Goal: Task Accomplishment & Management: Complete application form

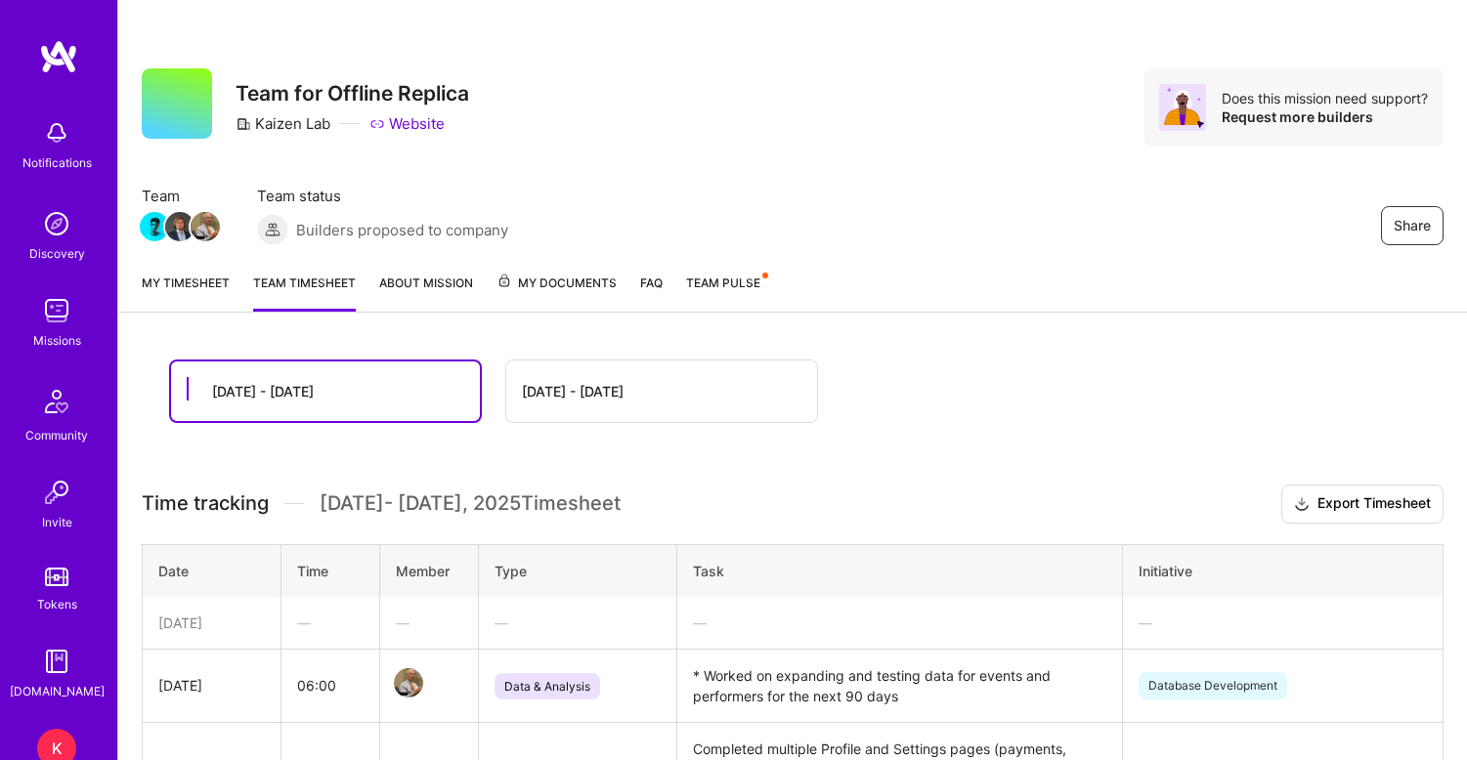
scroll to position [407, 0]
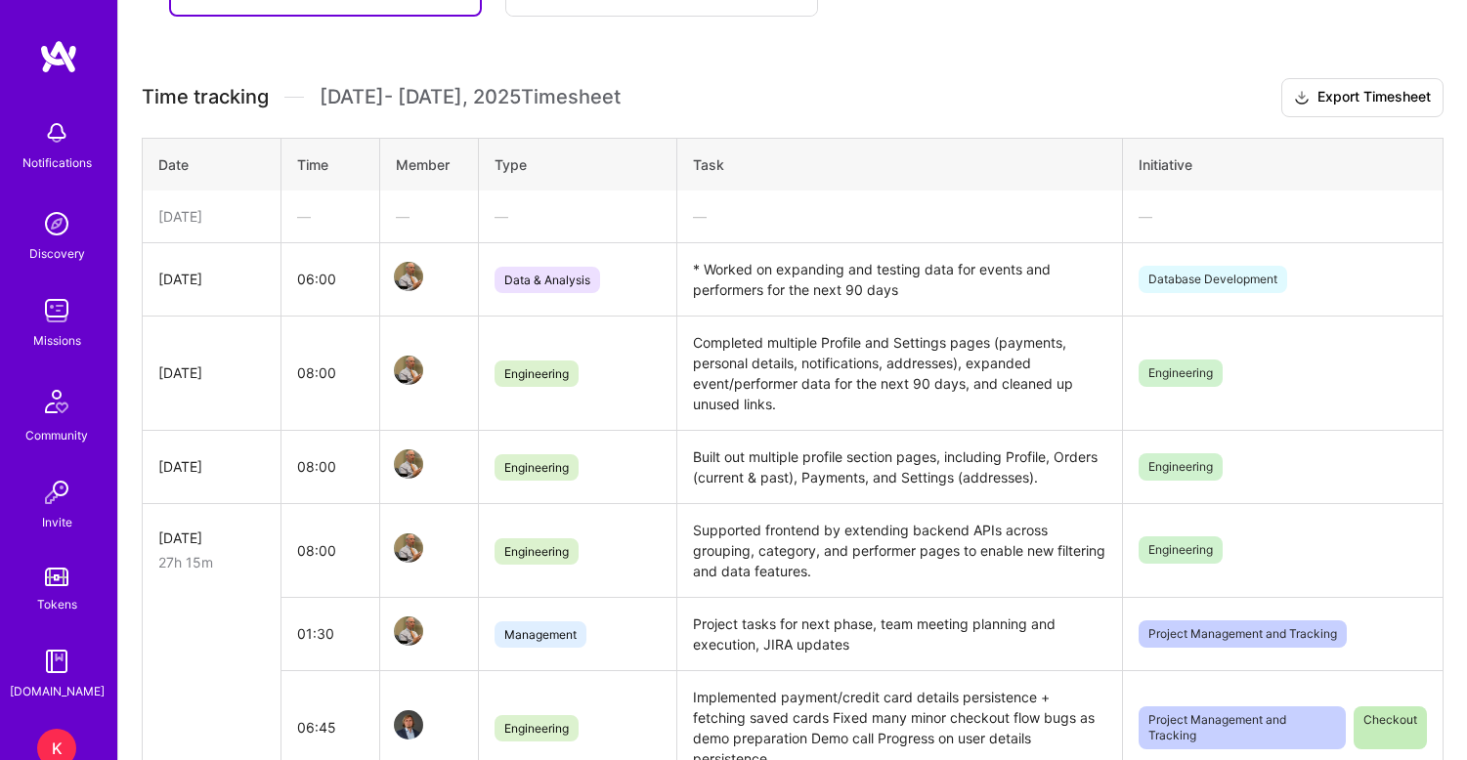
click at [333, 284] on td "06:00" at bounding box center [330, 278] width 99 height 73
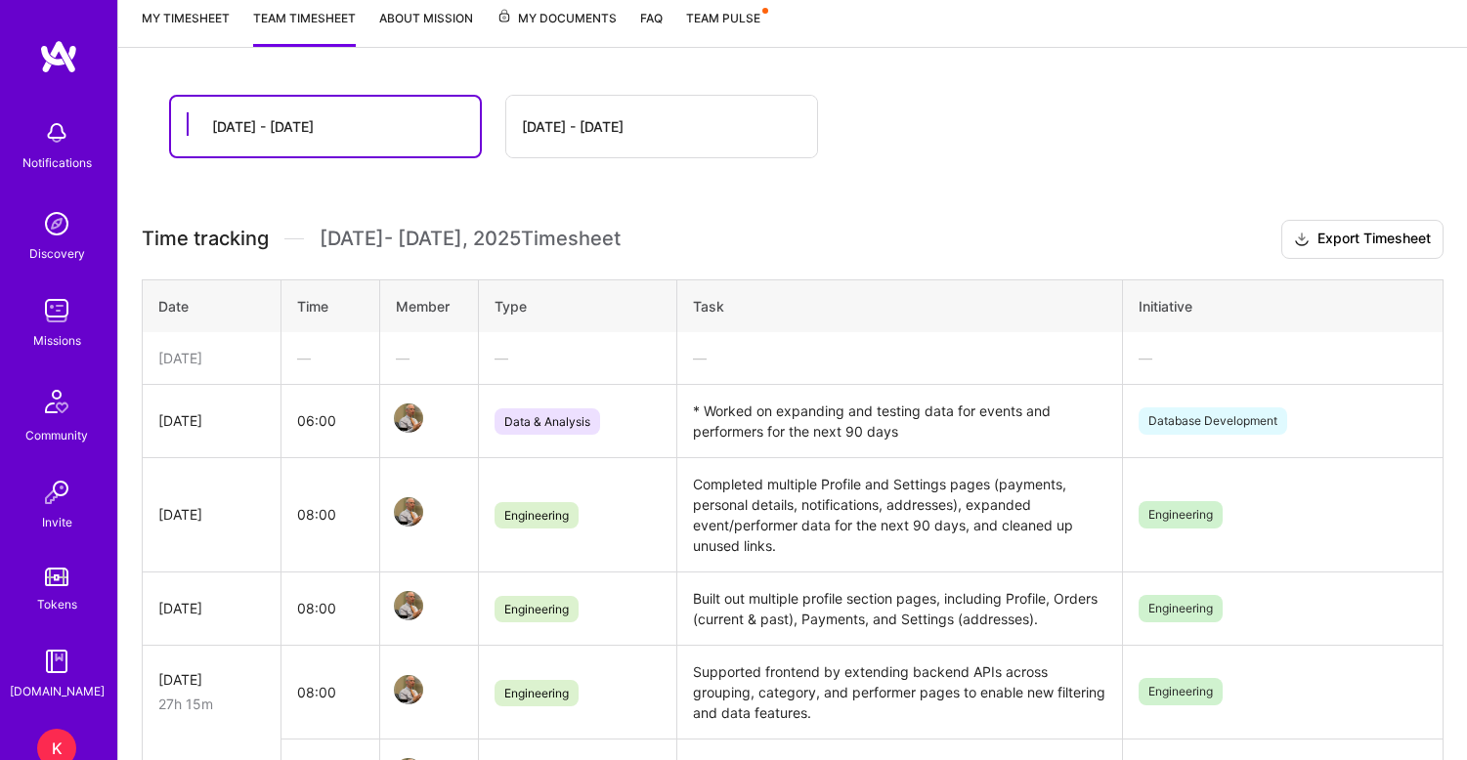
scroll to position [312, 0]
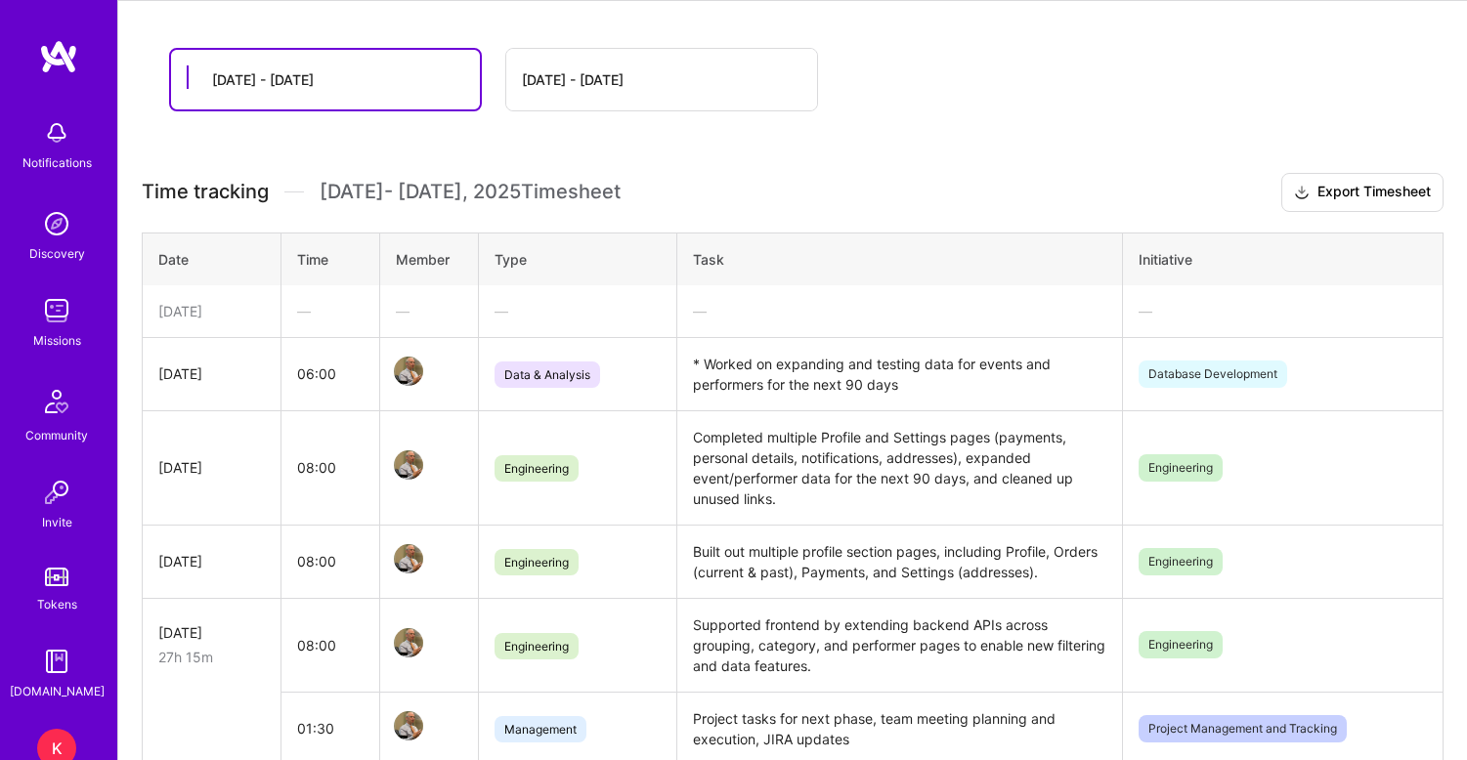
click at [310, 374] on td "06:00" at bounding box center [330, 373] width 99 height 73
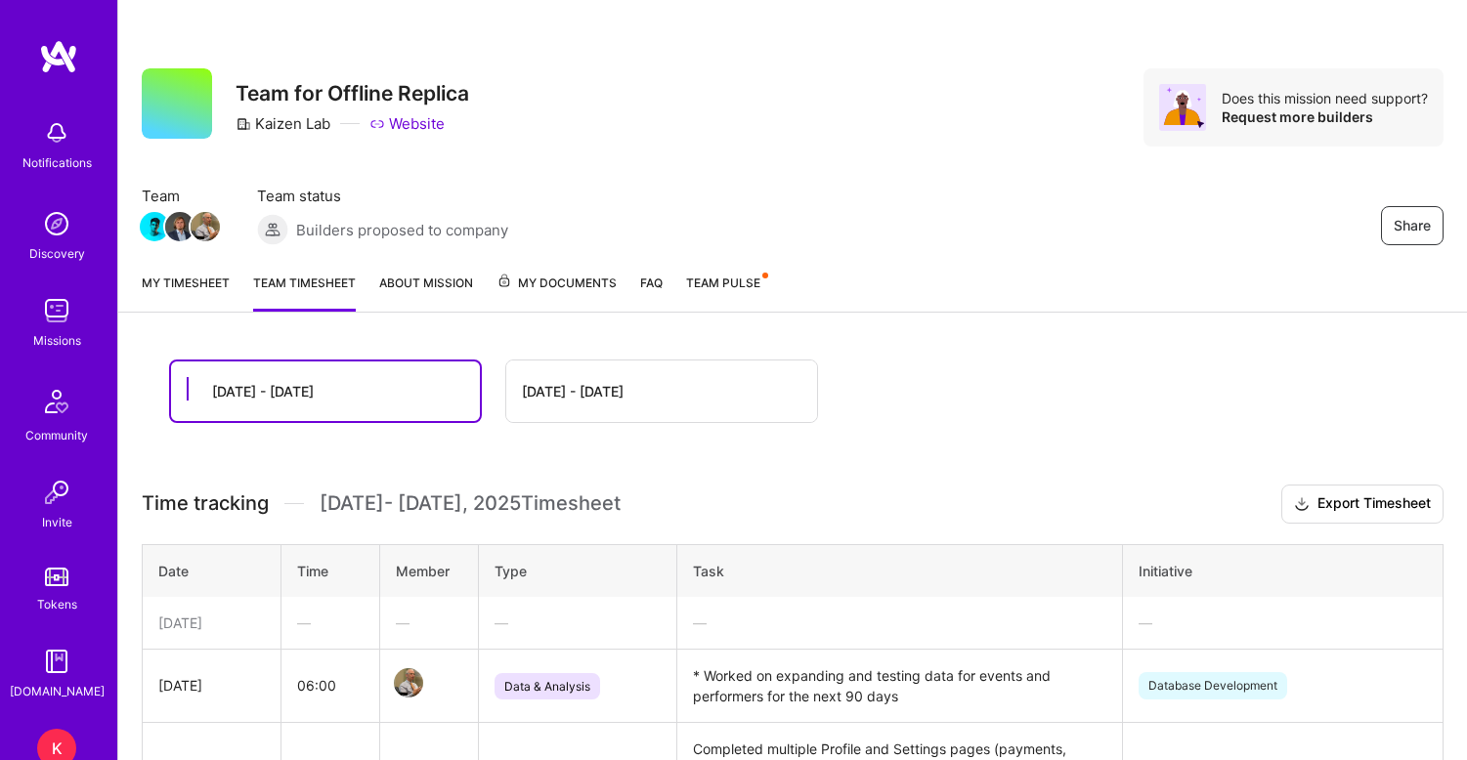
scroll to position [0, 0]
click at [187, 284] on link "My timesheet" at bounding box center [186, 292] width 88 height 39
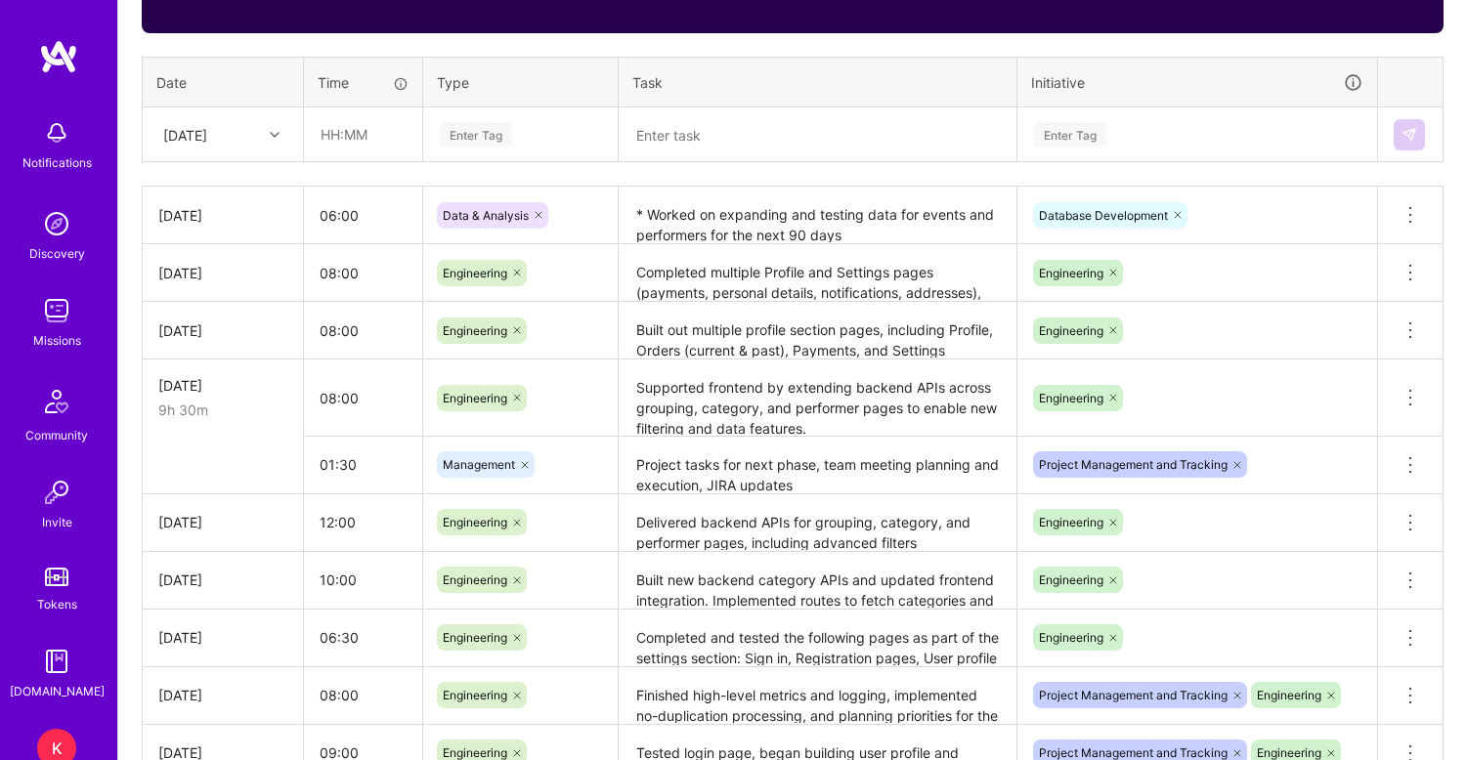
scroll to position [718, 0]
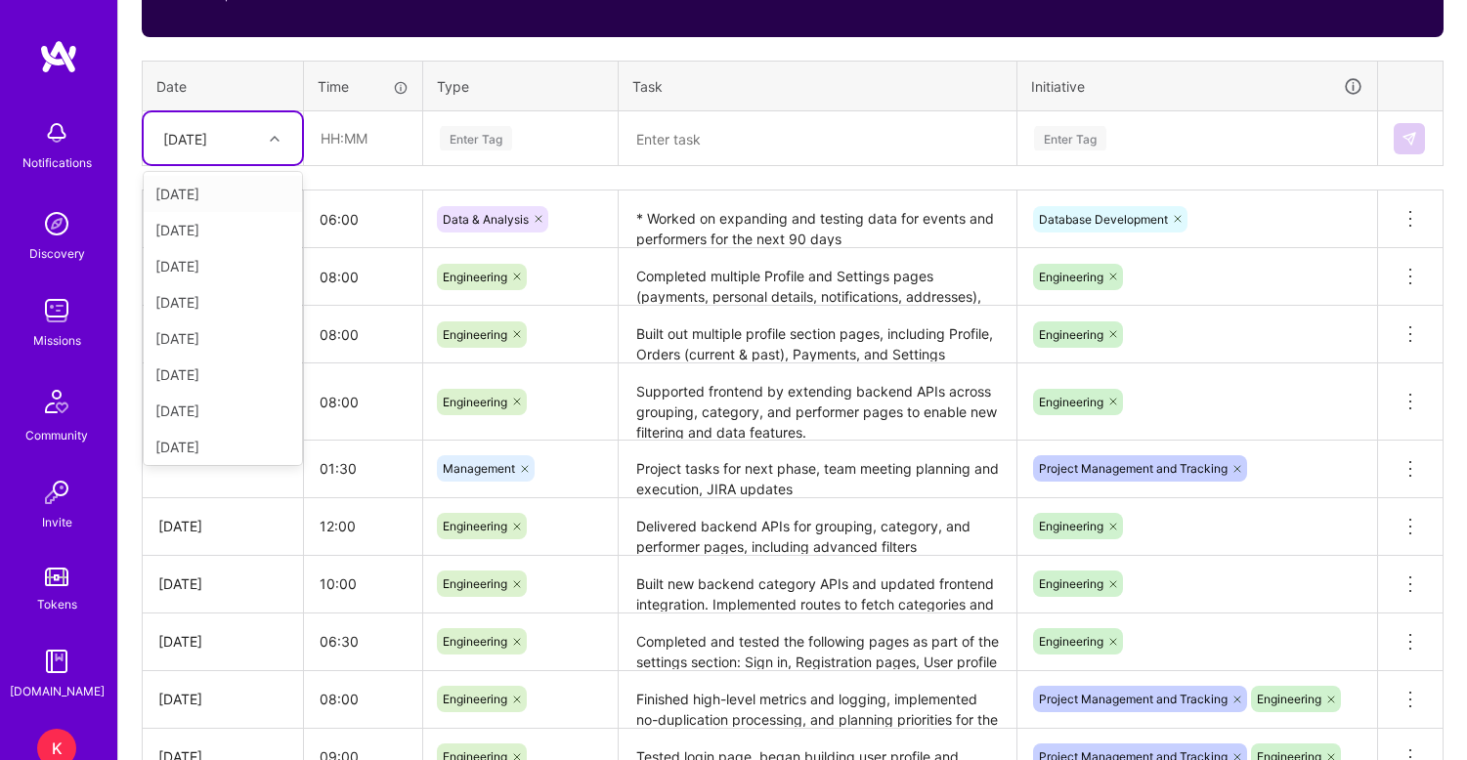
click at [275, 138] on icon at bounding box center [275, 139] width 10 height 10
click at [229, 369] on div "[DATE]" at bounding box center [223, 371] width 158 height 36
click at [368, 143] on input "text" at bounding box center [363, 138] width 116 height 52
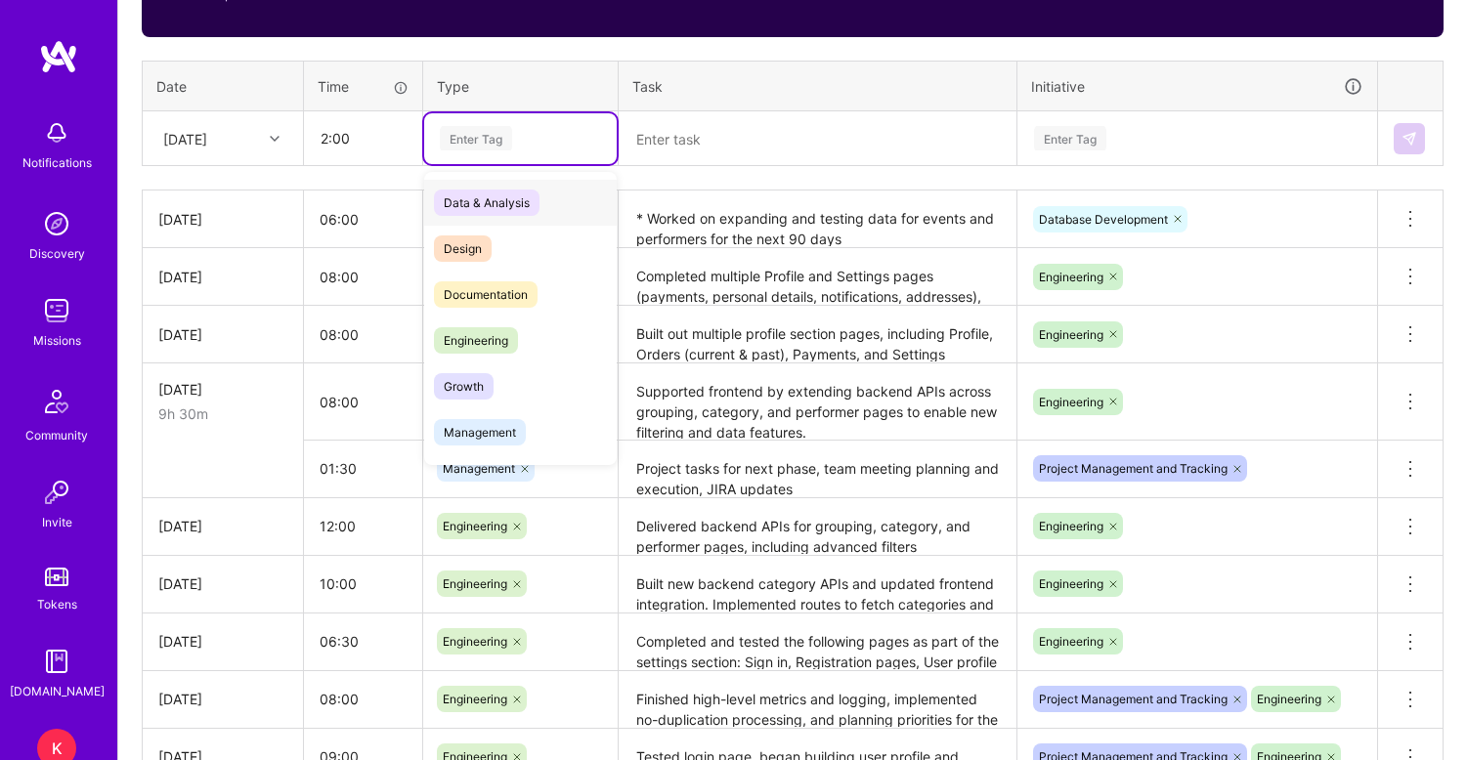
type input "02:00"
click at [491, 205] on span "Data & Analysis" at bounding box center [487, 203] width 106 height 26
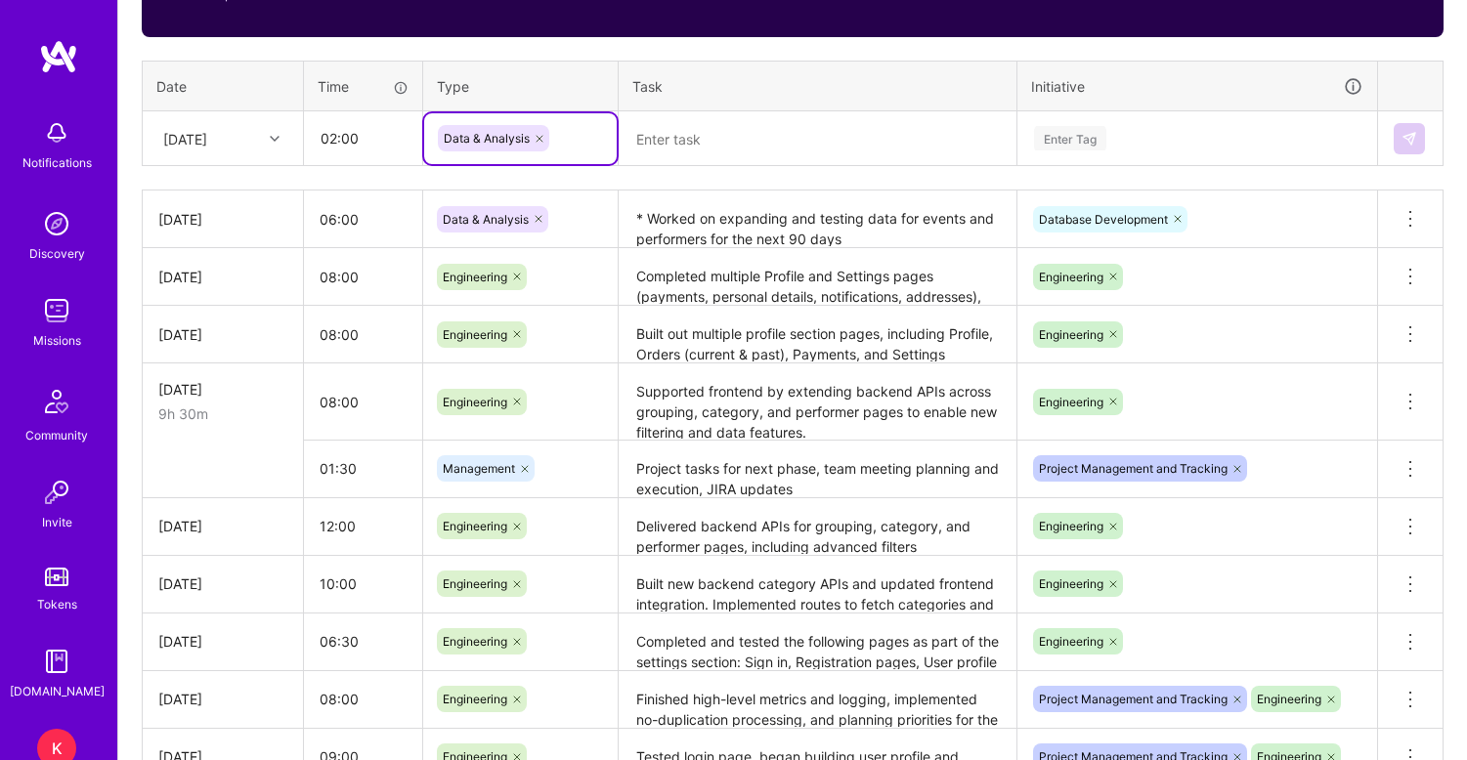
click at [663, 150] on textarea at bounding box center [818, 138] width 394 height 51
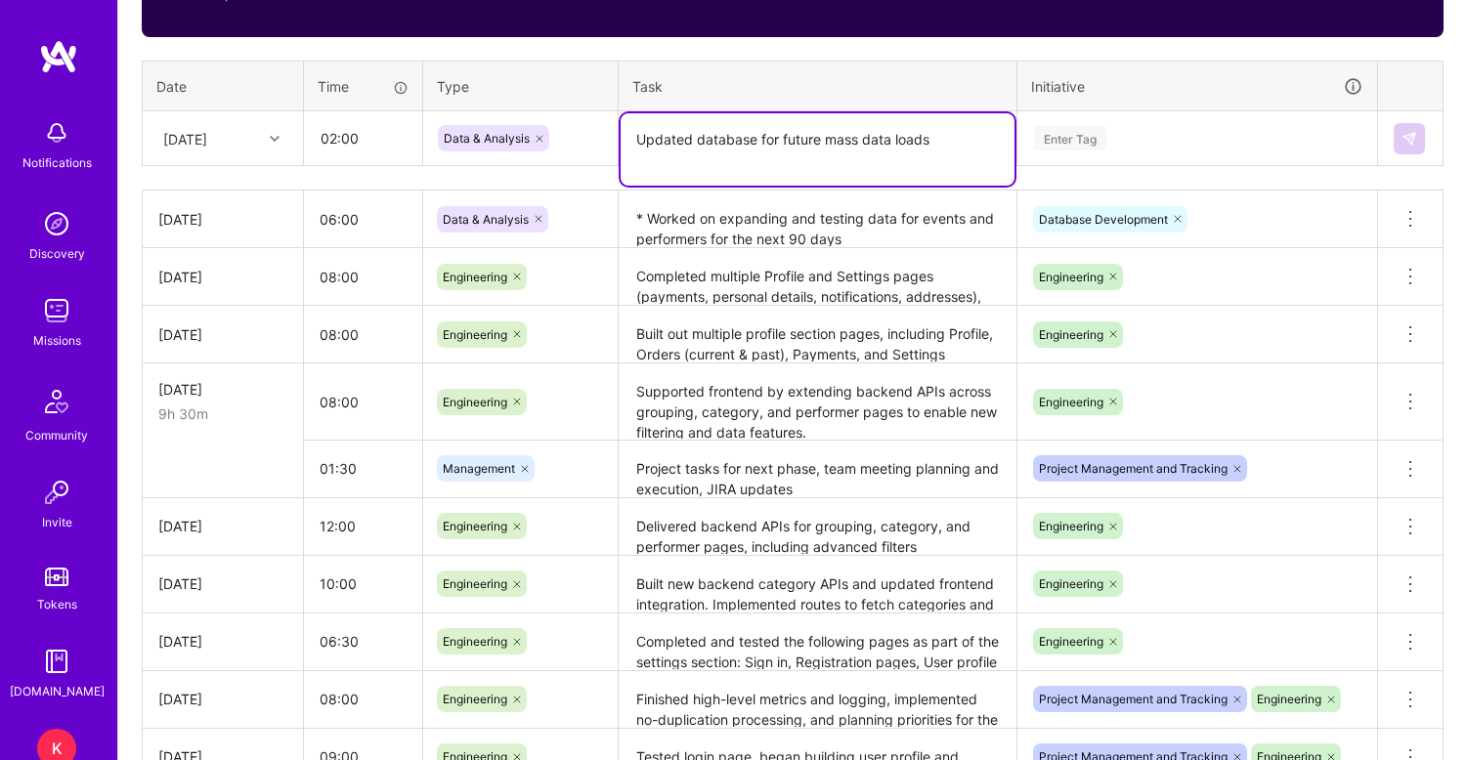
type textarea "Updated database for future mass data loads"
click at [1061, 148] on div "Enter Tag" at bounding box center [1070, 138] width 72 height 30
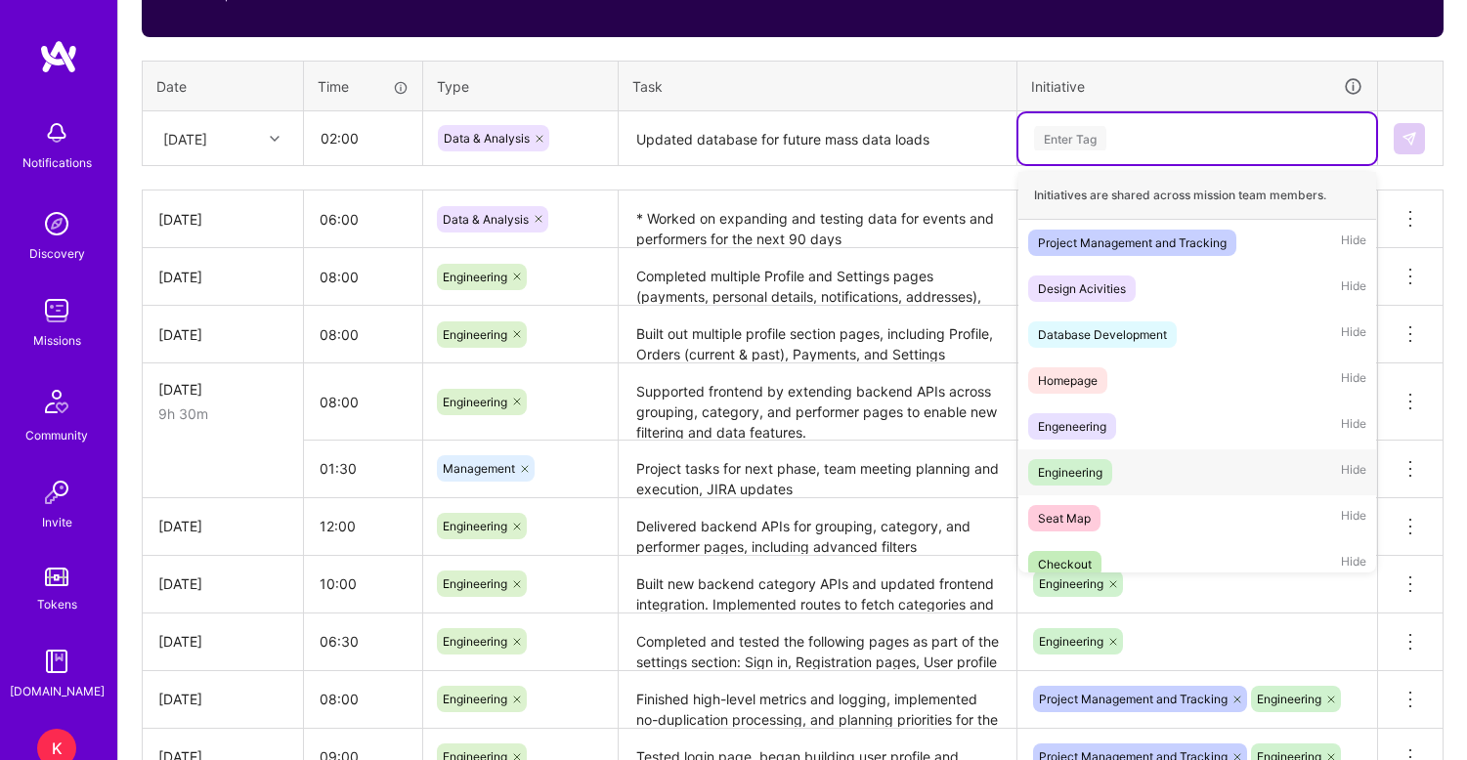
scroll to position [0, 0]
click at [1139, 337] on div "Database Development" at bounding box center [1102, 335] width 129 height 21
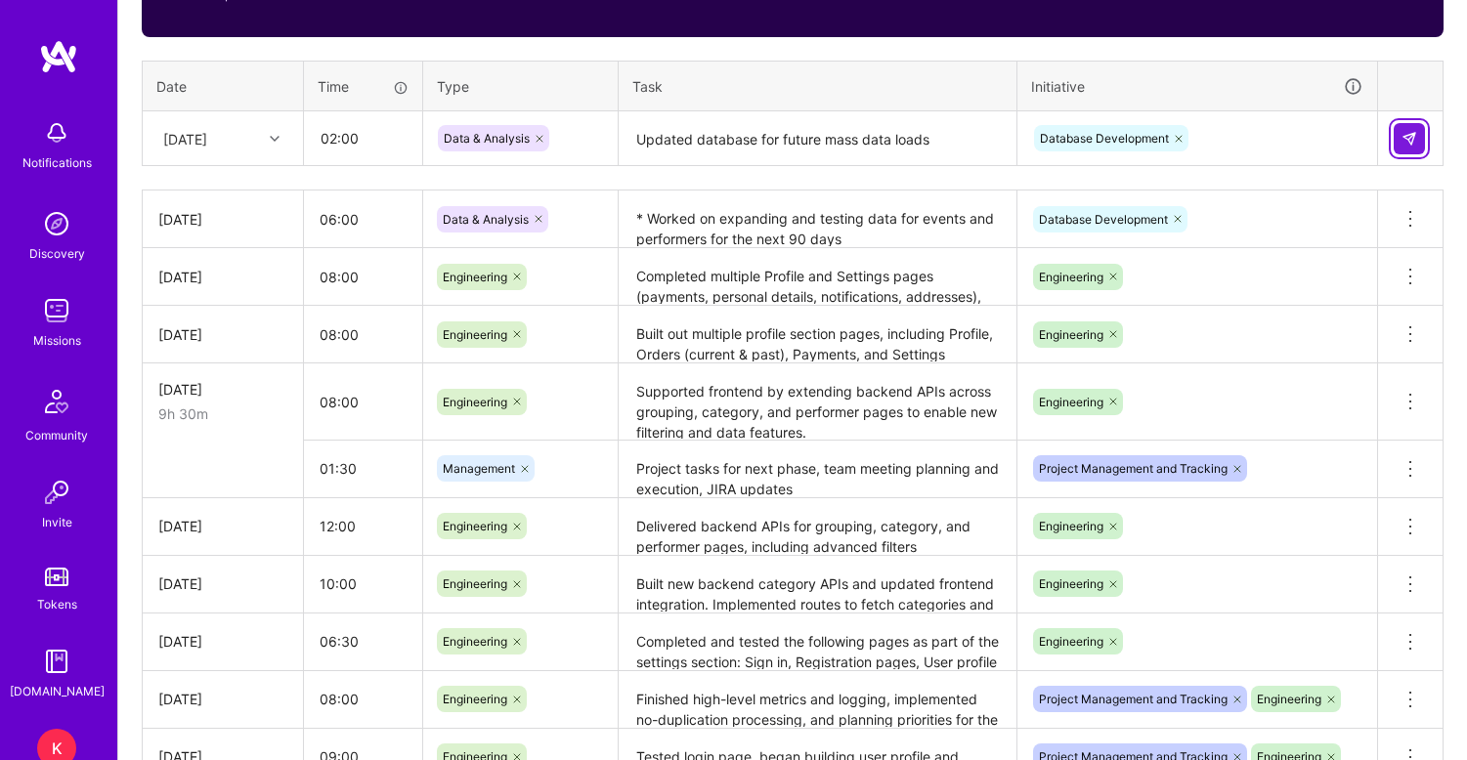
click at [1411, 146] on img at bounding box center [1410, 139] width 16 height 16
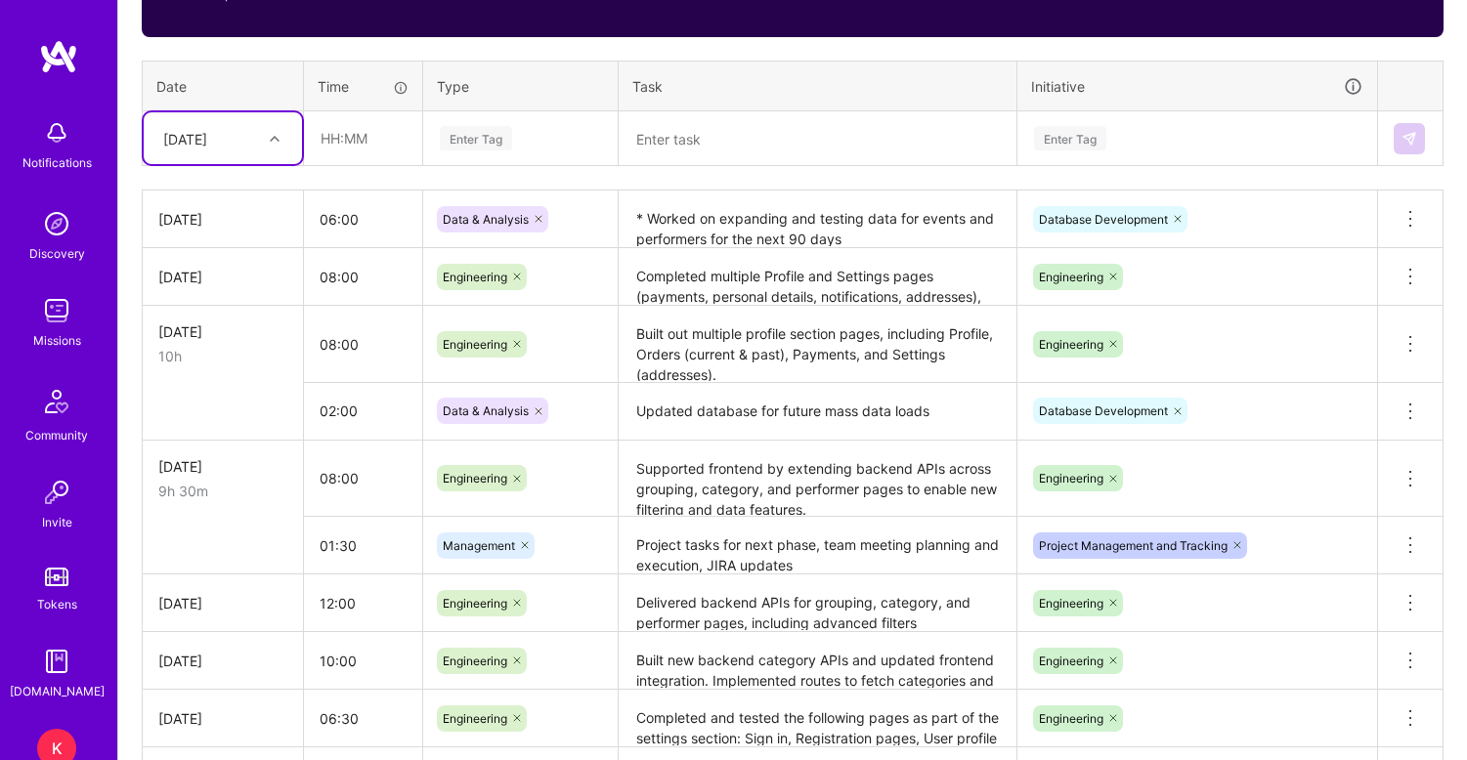
click at [275, 134] on icon at bounding box center [275, 139] width 10 height 10
click at [473, 117] on div "Enter Tag" at bounding box center [520, 138] width 193 height 51
click at [272, 136] on icon at bounding box center [275, 139] width 10 height 10
click at [212, 442] on div "[DATE]" at bounding box center [223, 443] width 158 height 36
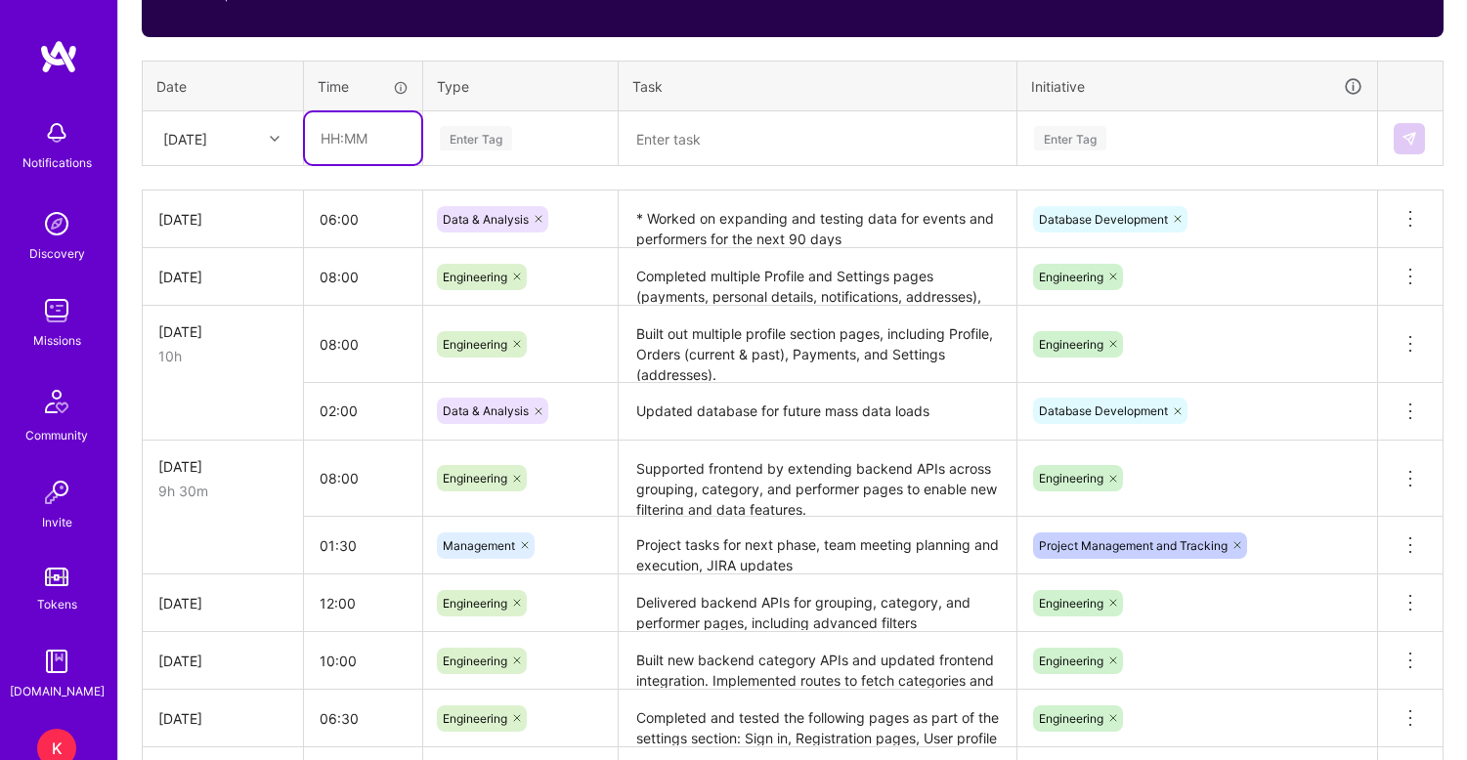
click at [355, 145] on input "text" at bounding box center [363, 138] width 116 height 52
type input "12:00"
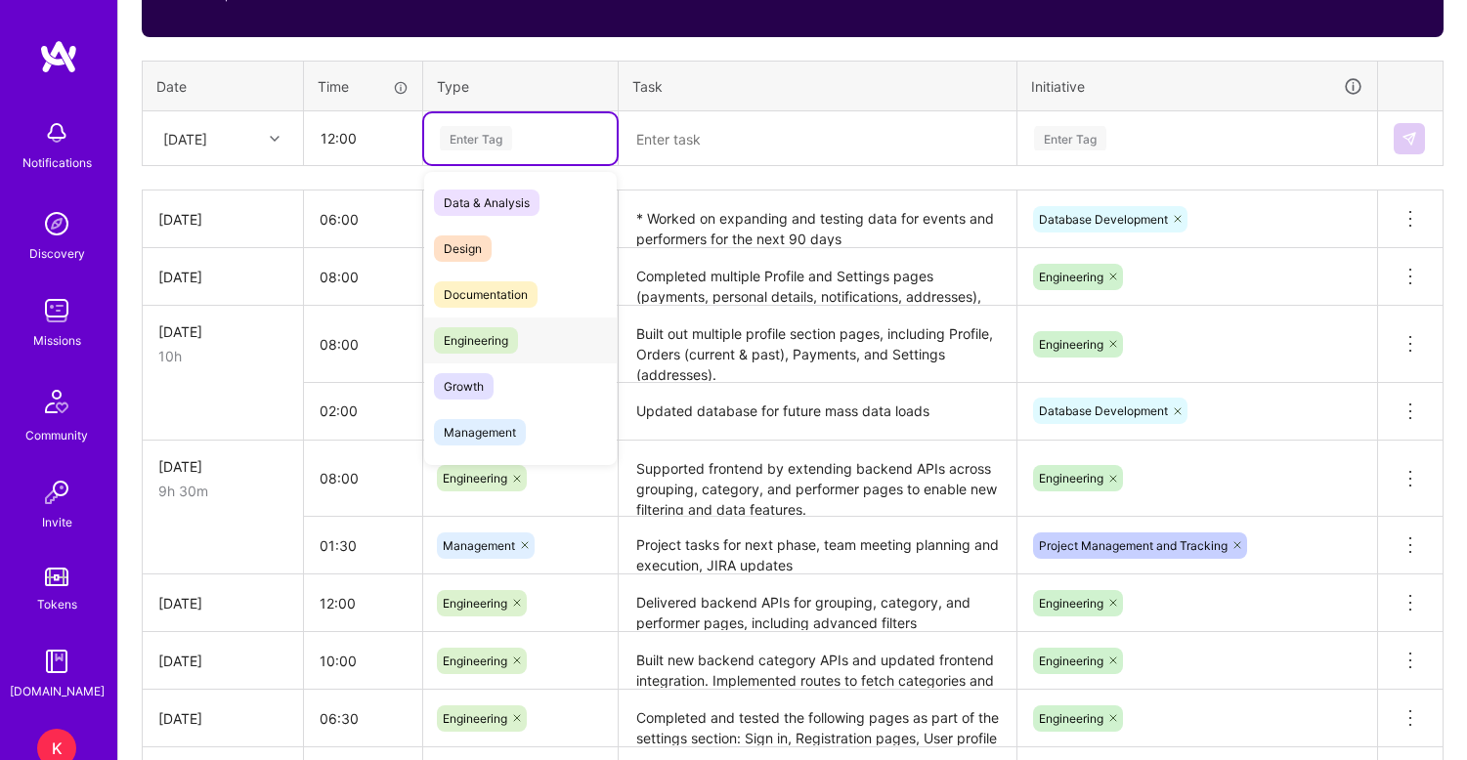
click at [500, 346] on span "Engineering" at bounding box center [476, 340] width 84 height 26
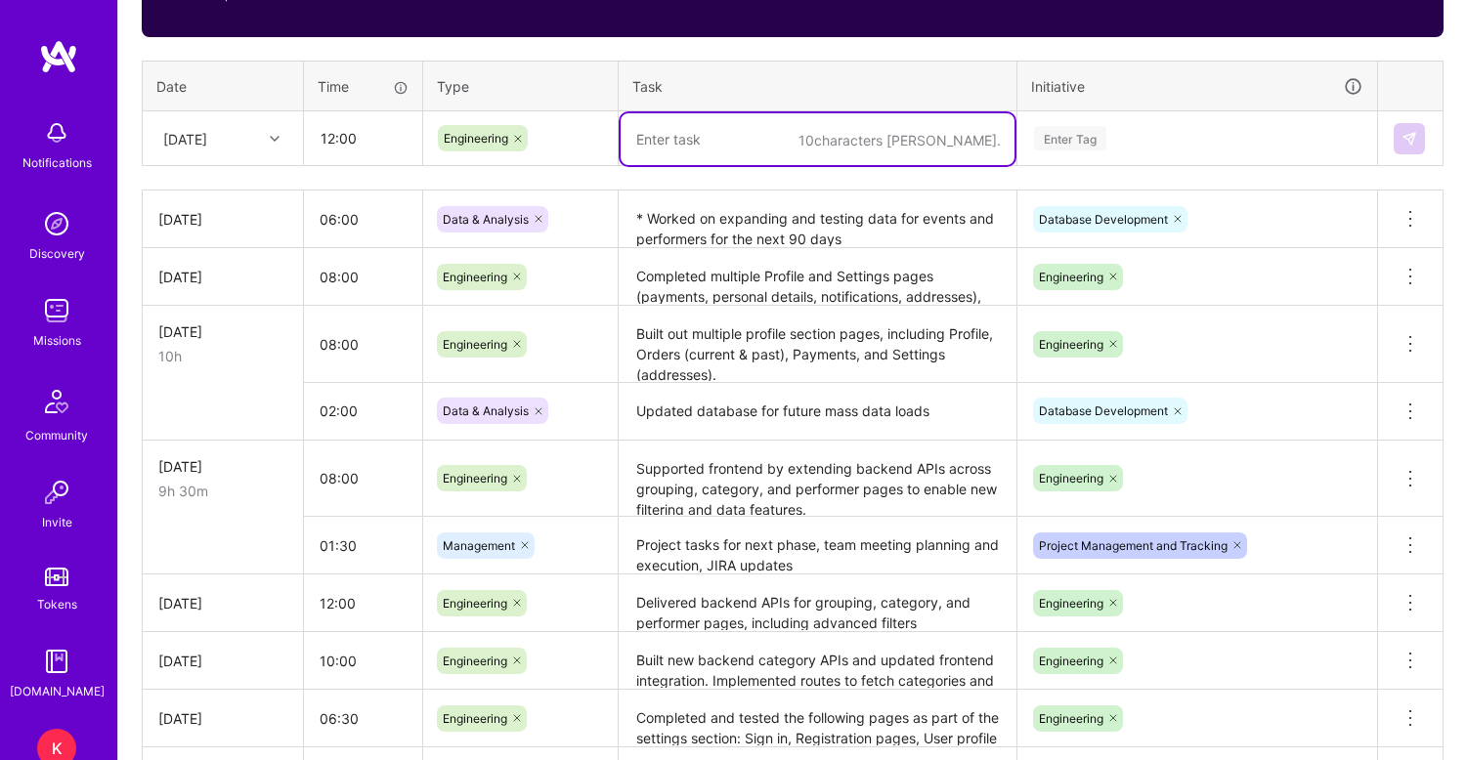
click at [712, 147] on textarea at bounding box center [818, 139] width 394 height 52
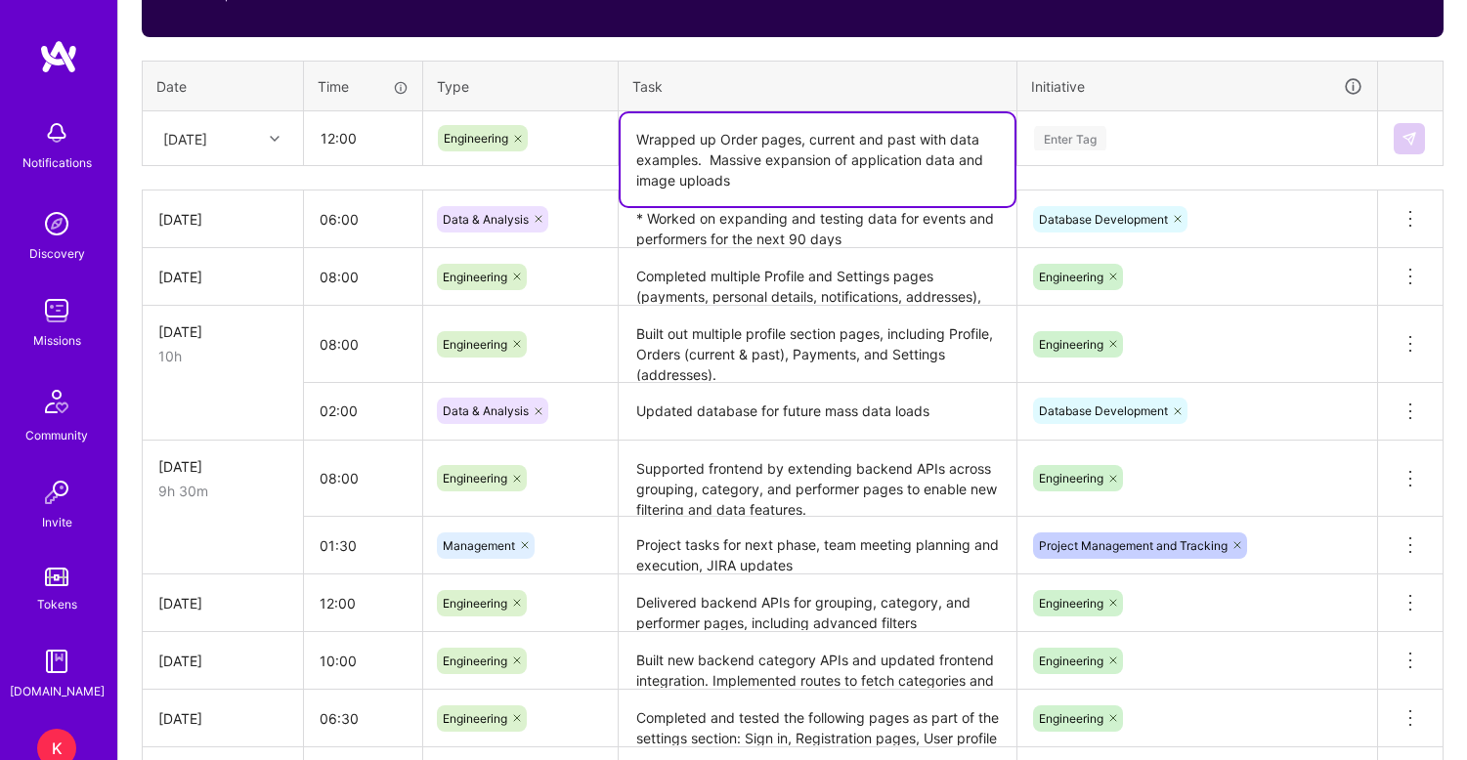
type textarea "Wrapped up Order pages, current and past with data examples. Massive expansion …"
click at [1092, 146] on div "Enter Tag" at bounding box center [1070, 138] width 72 height 30
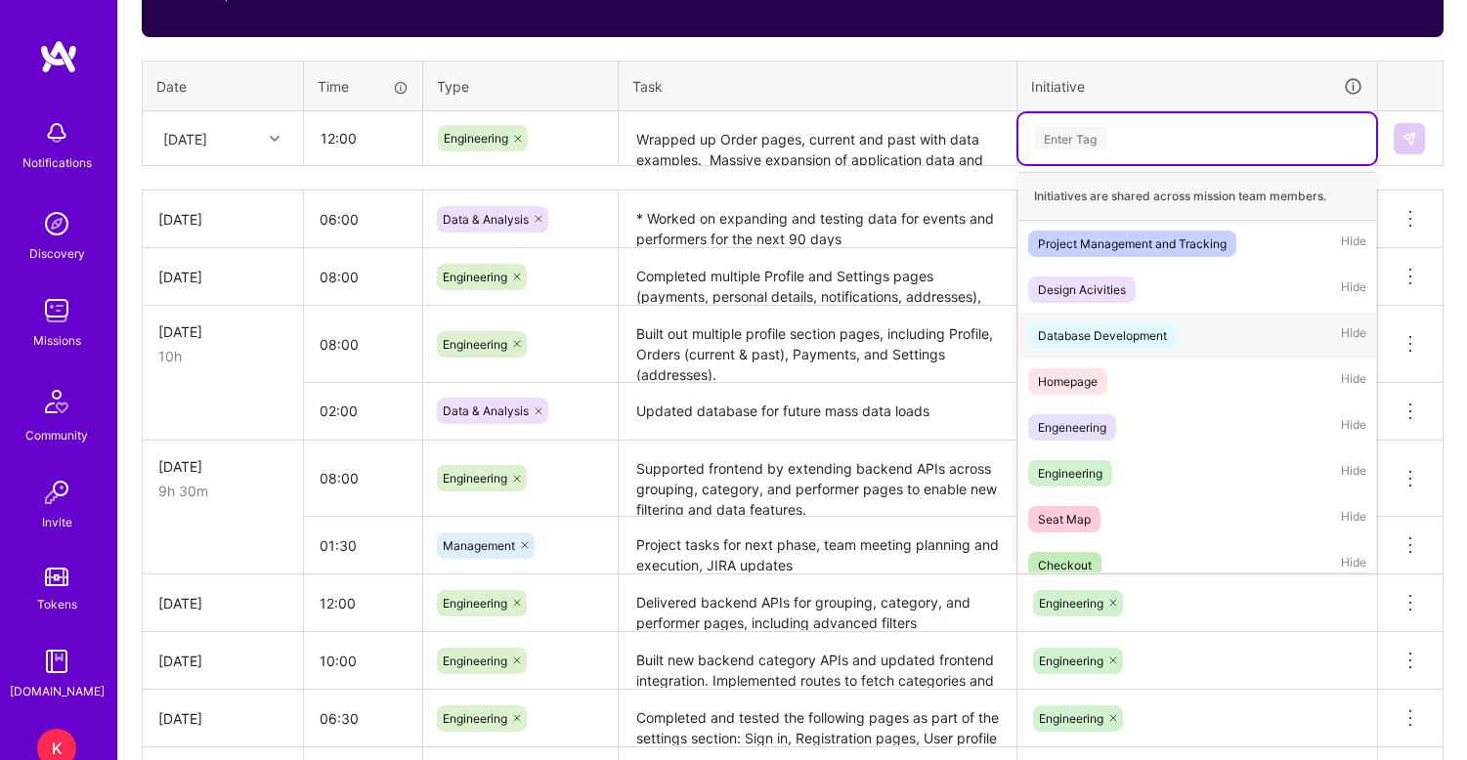
click at [1099, 337] on div "Database Development" at bounding box center [1102, 335] width 129 height 21
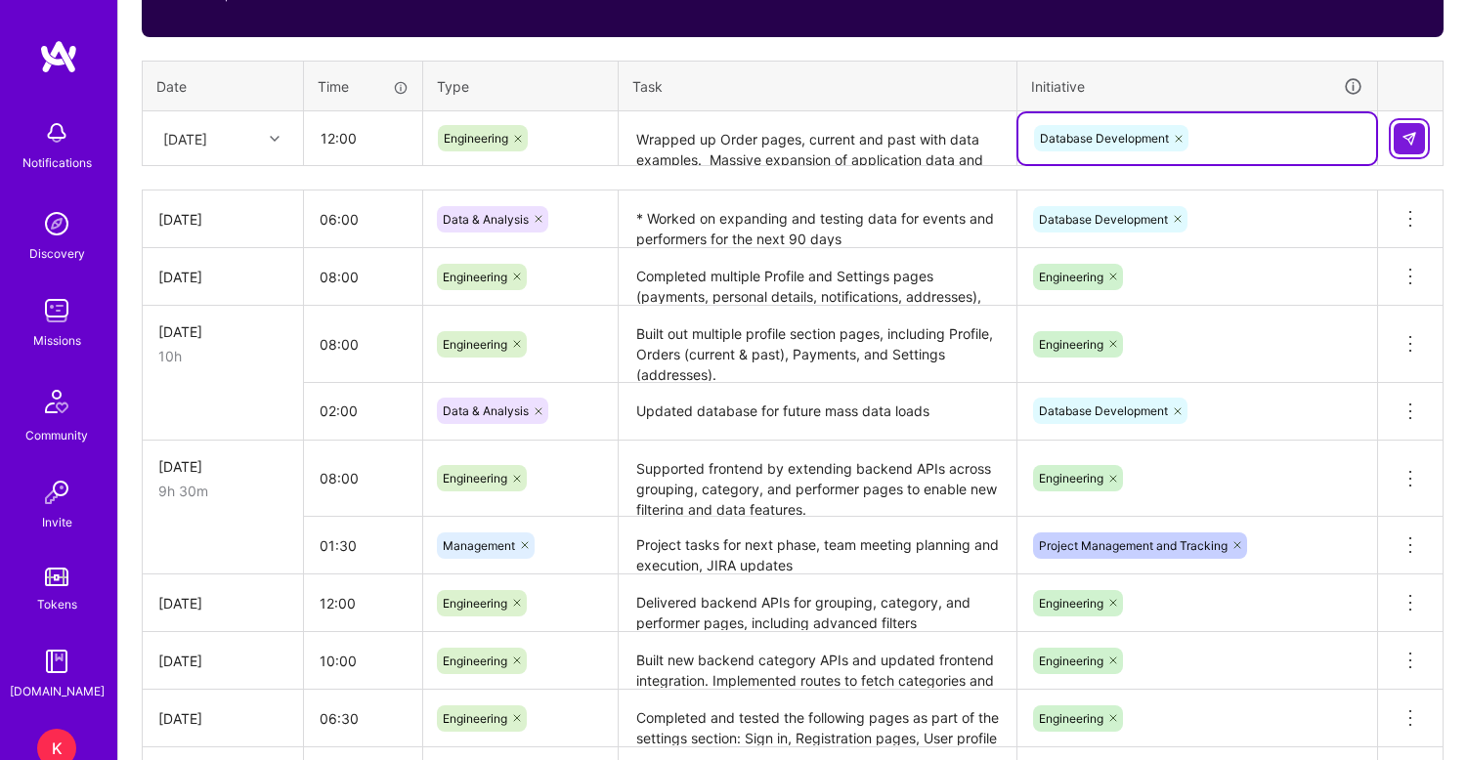
click at [1412, 142] on img at bounding box center [1410, 139] width 16 height 16
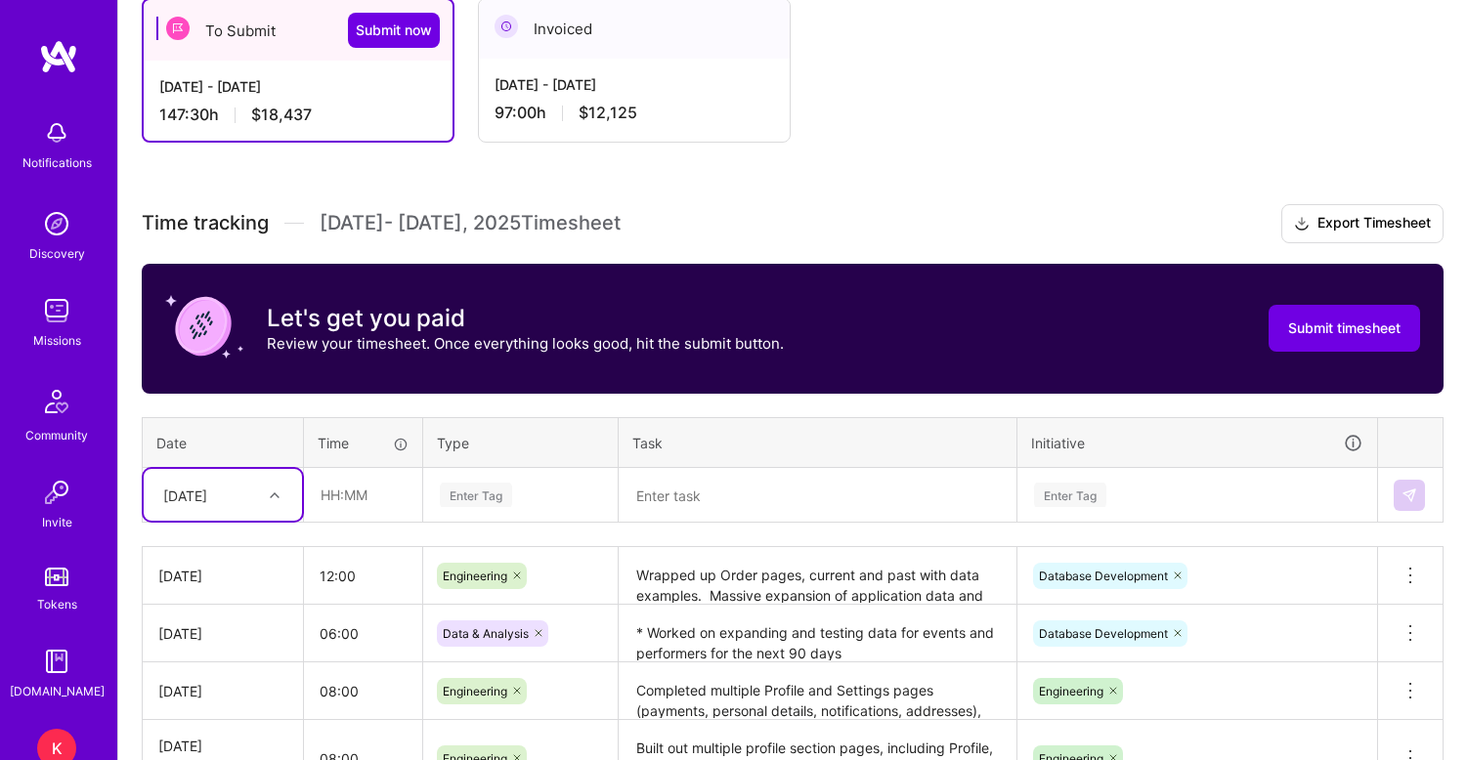
scroll to position [49, 0]
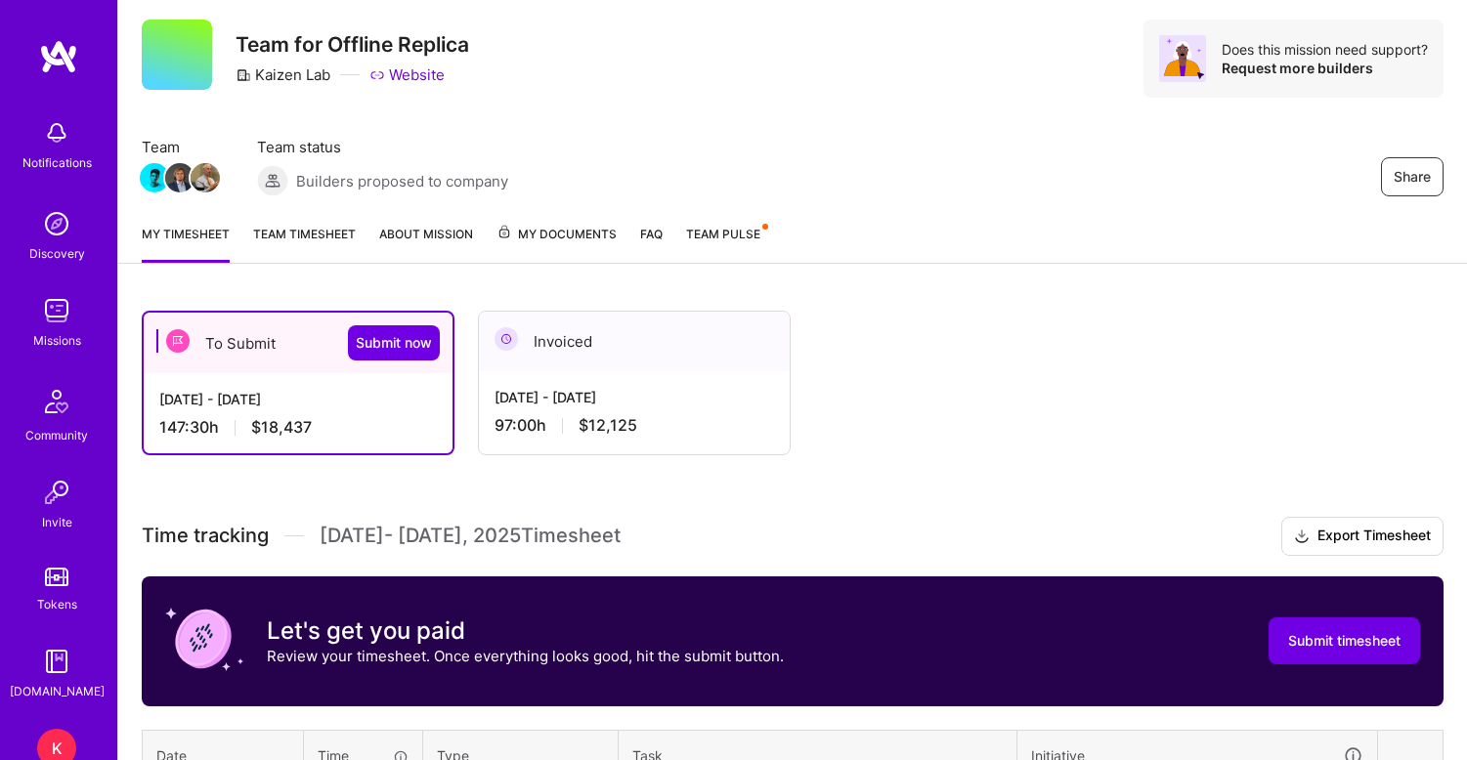
click at [332, 226] on link "Team timesheet" at bounding box center [304, 243] width 103 height 39
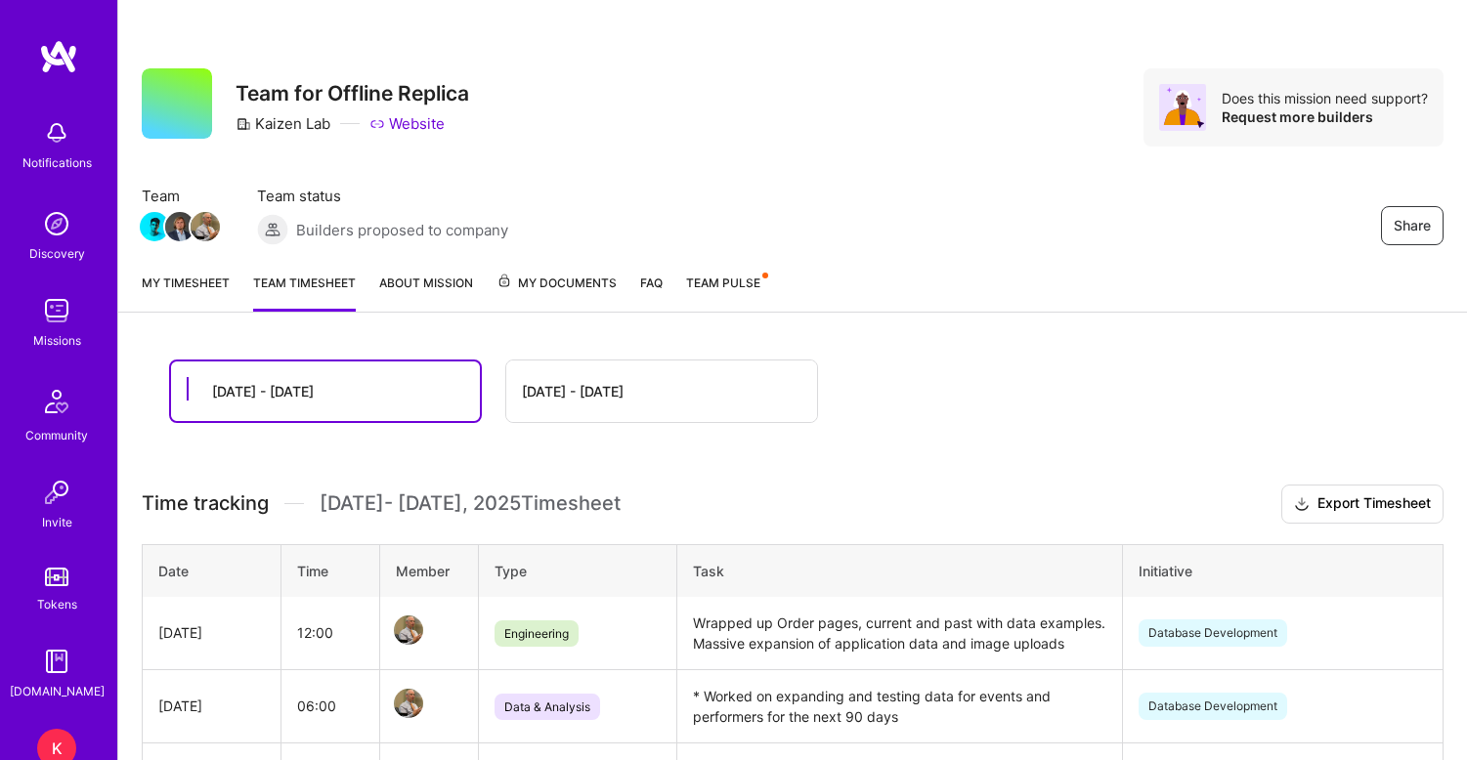
click at [210, 290] on link "My timesheet" at bounding box center [186, 292] width 88 height 39
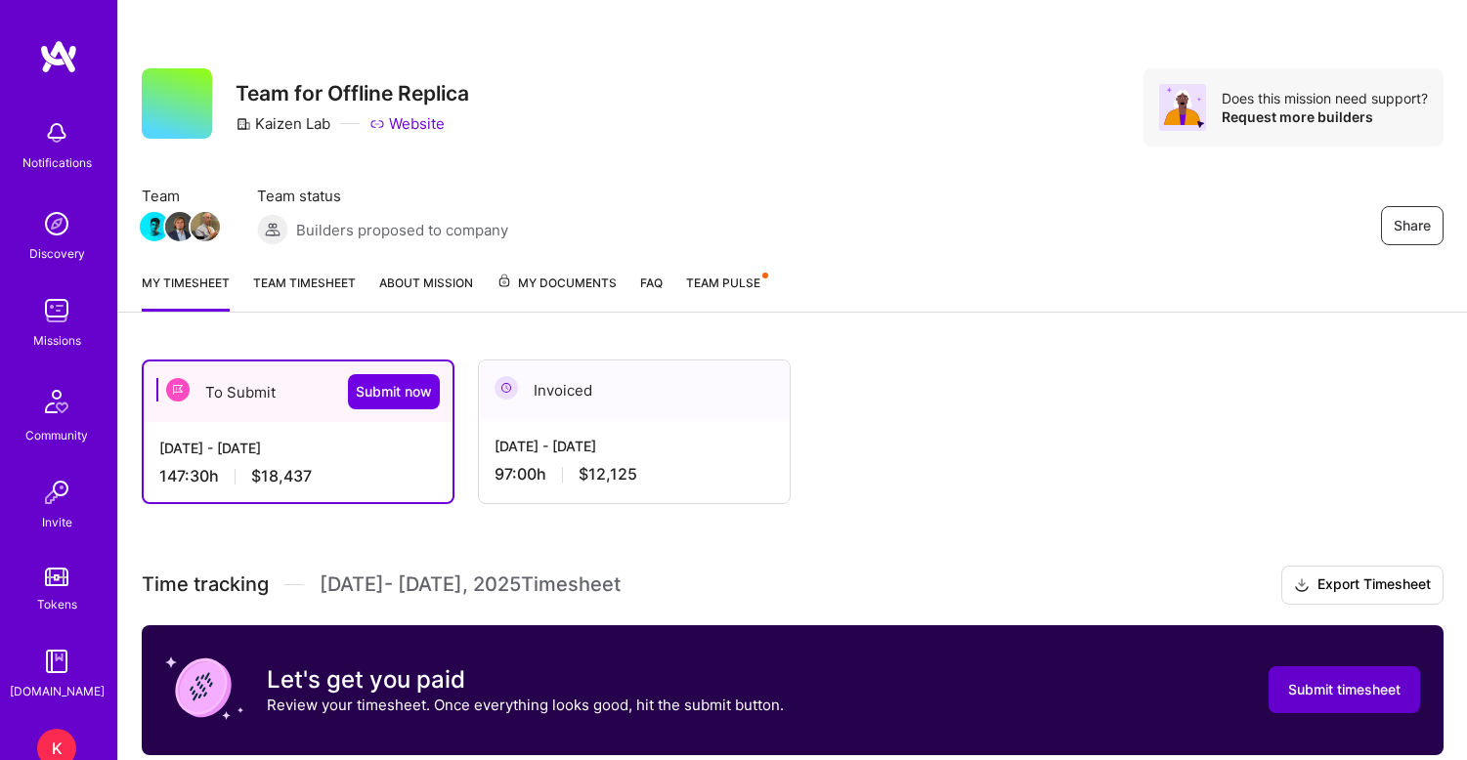
click at [1337, 688] on span "Submit timesheet" at bounding box center [1344, 690] width 112 height 20
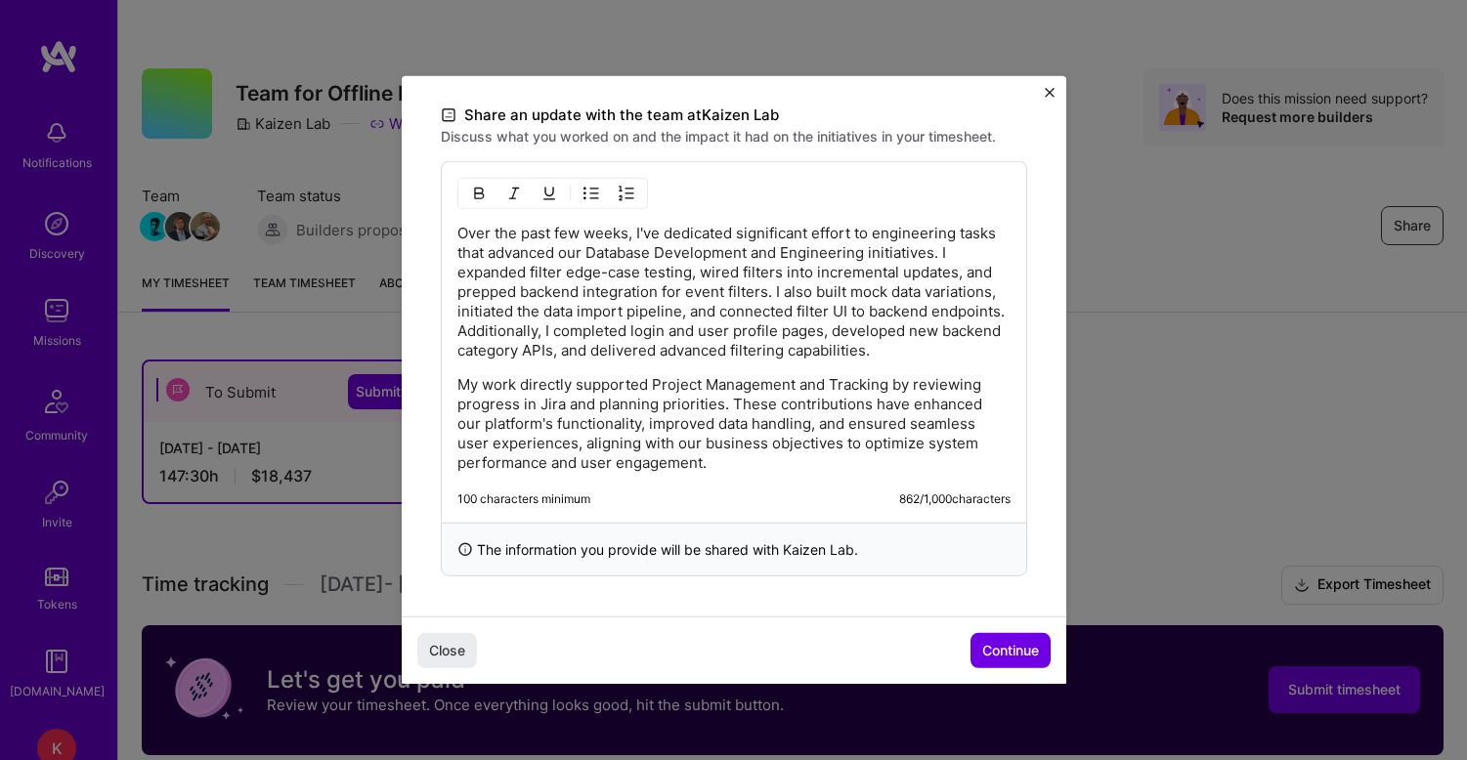
scroll to position [582, 0]
click at [754, 495] on div "100 characters minimum 862 / 1,000 characters" at bounding box center [733, 500] width 553 height 16
click at [673, 461] on p "My work directly supported Project Management and Tracking by reviewing progres…" at bounding box center [733, 424] width 553 height 98
click at [670, 552] on div "The information you provide will be shared with Kaizen Lab ." at bounding box center [734, 550] width 586 height 54
click at [481, 558] on div "The information you provide will be shared with Kaizen Lab ." at bounding box center [734, 550] width 586 height 54
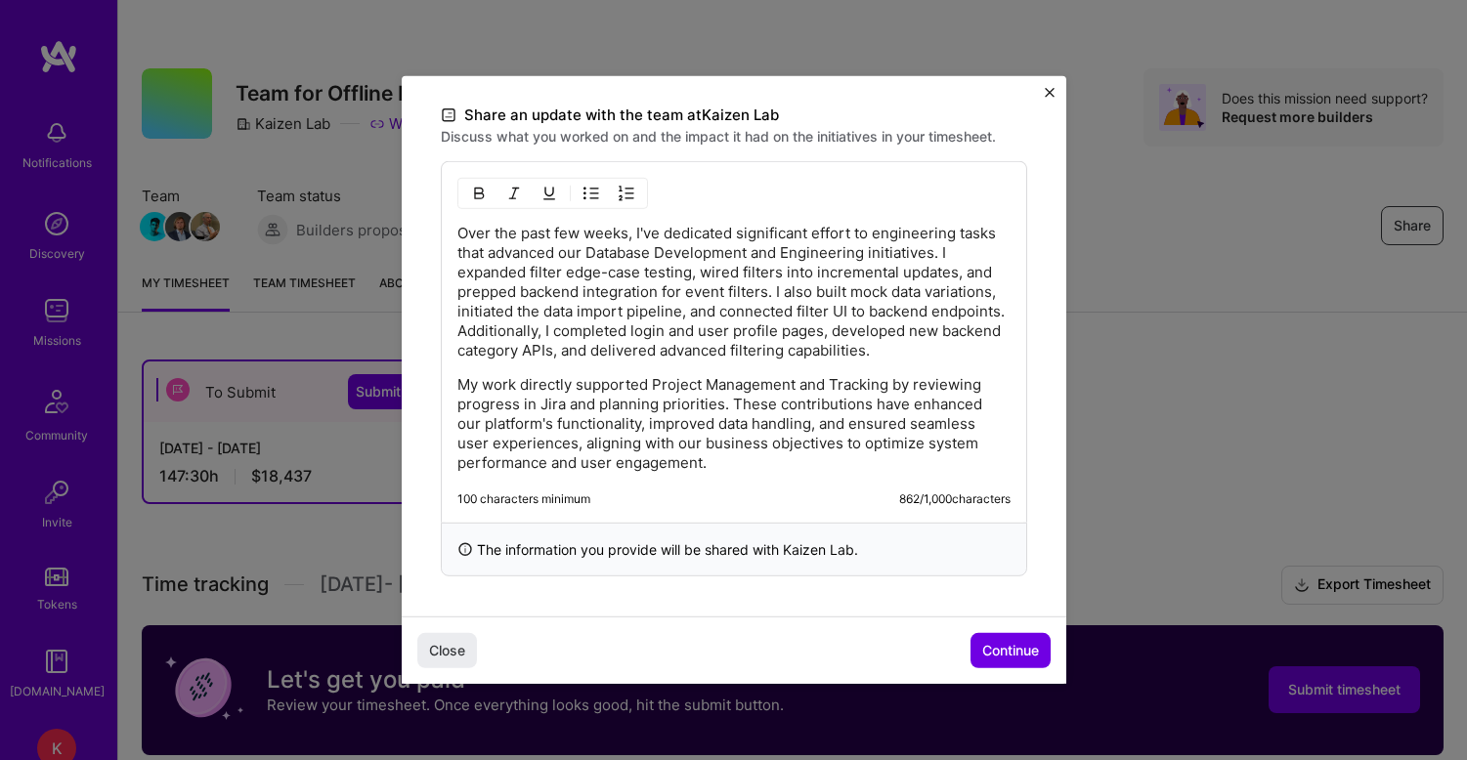
click at [879, 494] on div "100 characters minimum 862 / 1,000 characters" at bounding box center [733, 500] width 553 height 16
click at [674, 487] on div "Over the past few weeks, I've dedicated significant effort to engineering tasks…" at bounding box center [734, 342] width 586 height 362
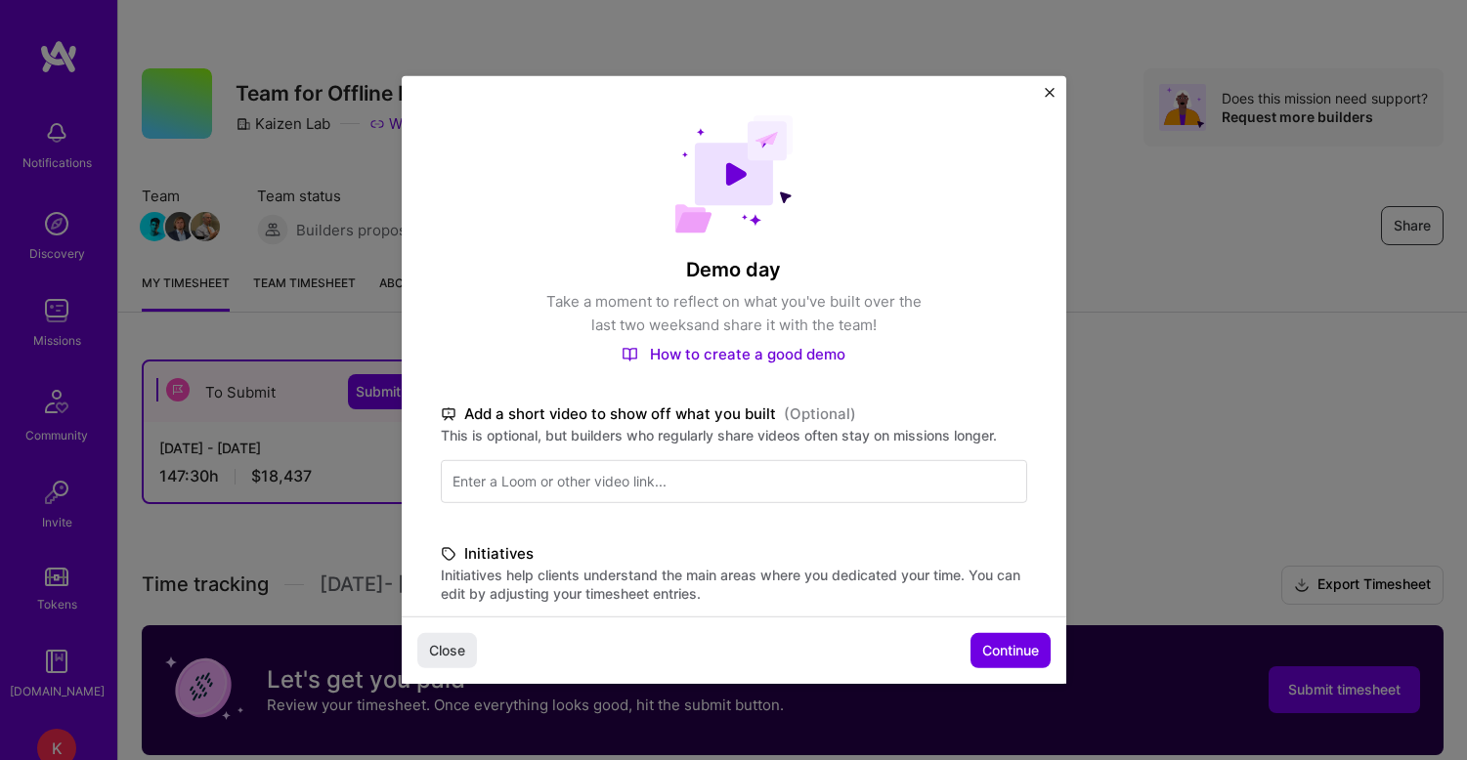
scroll to position [0, 0]
click at [1000, 661] on span "Continue" at bounding box center [1010, 651] width 57 height 20
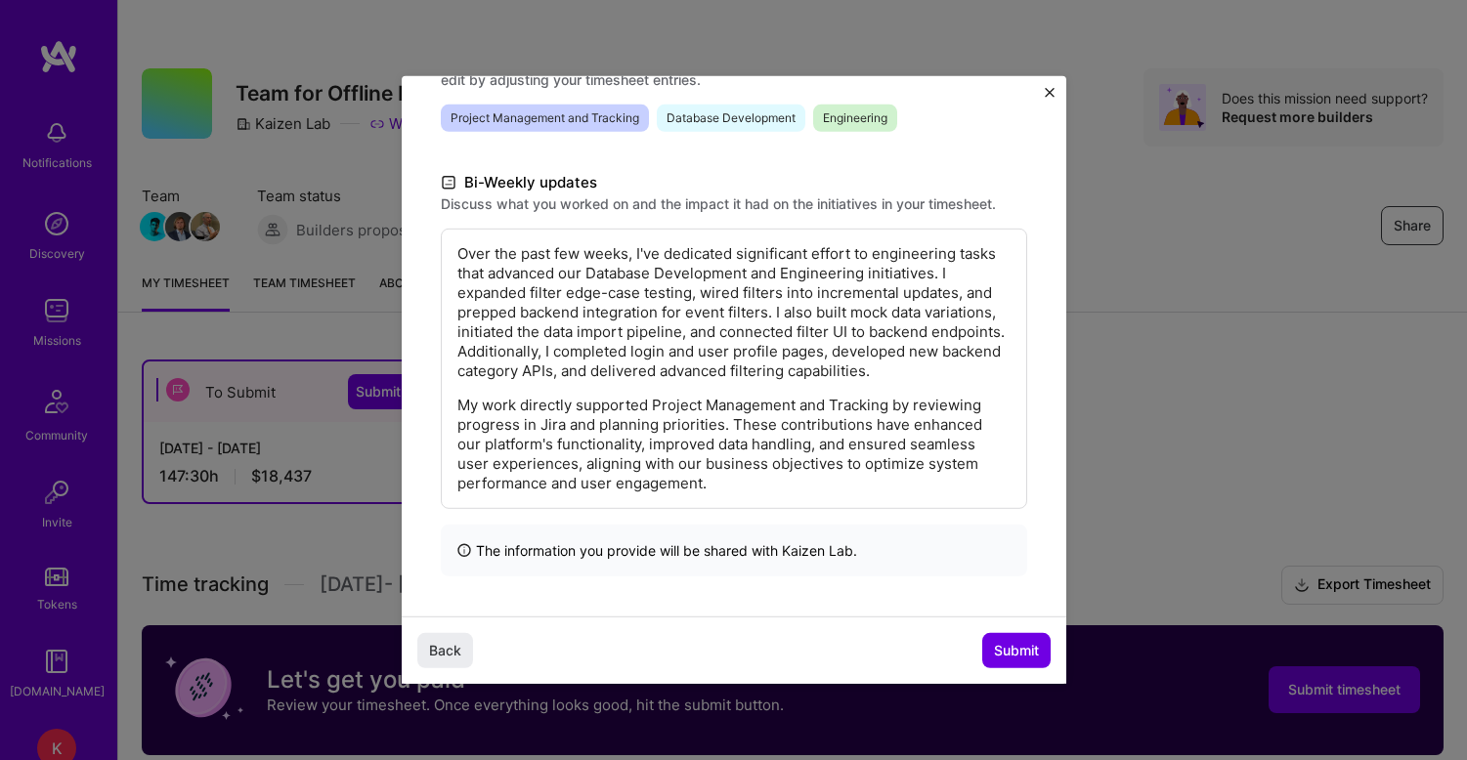
scroll to position [319, 0]
click at [1024, 647] on span "Submit" at bounding box center [1016, 651] width 45 height 20
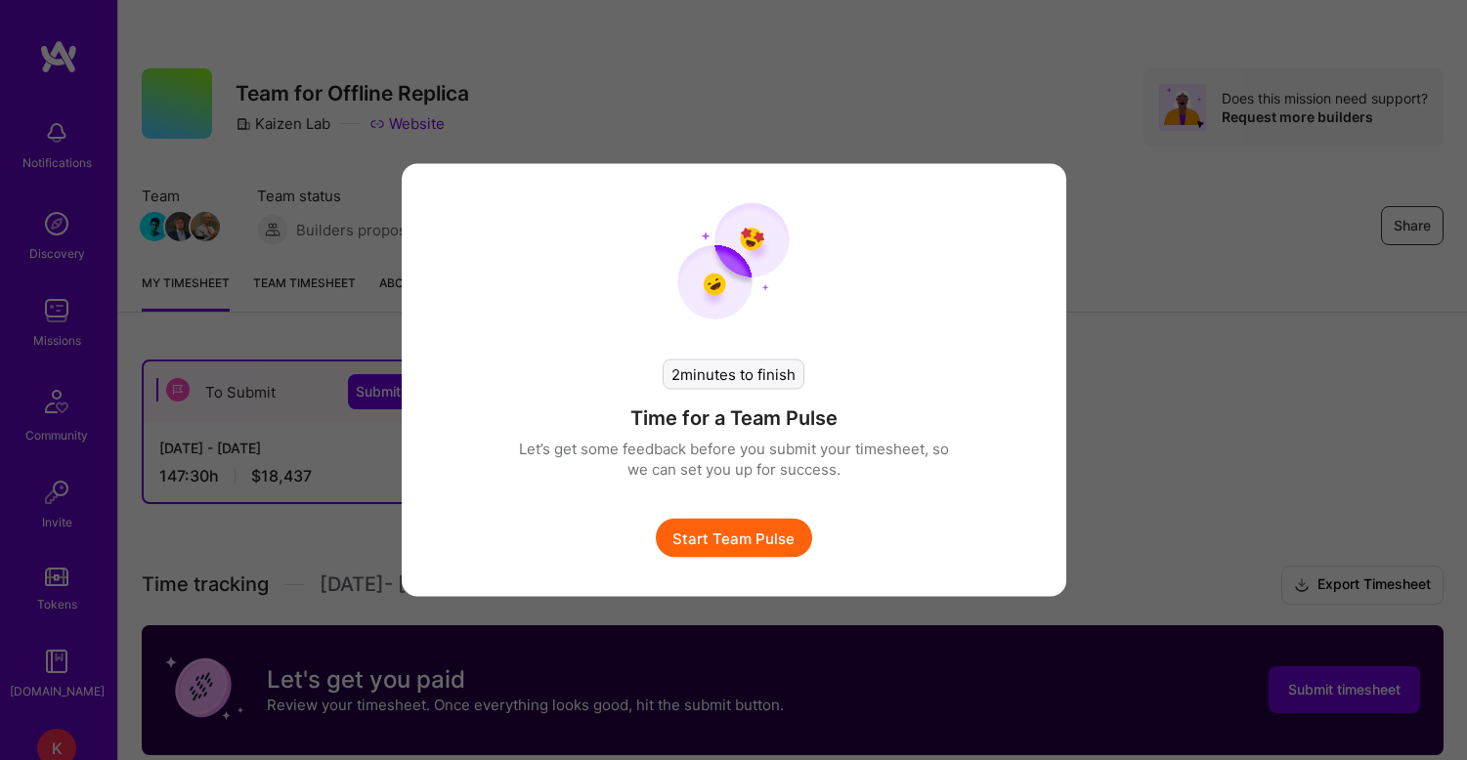
click at [756, 534] on button "Start Team Pulse" at bounding box center [734, 538] width 156 height 39
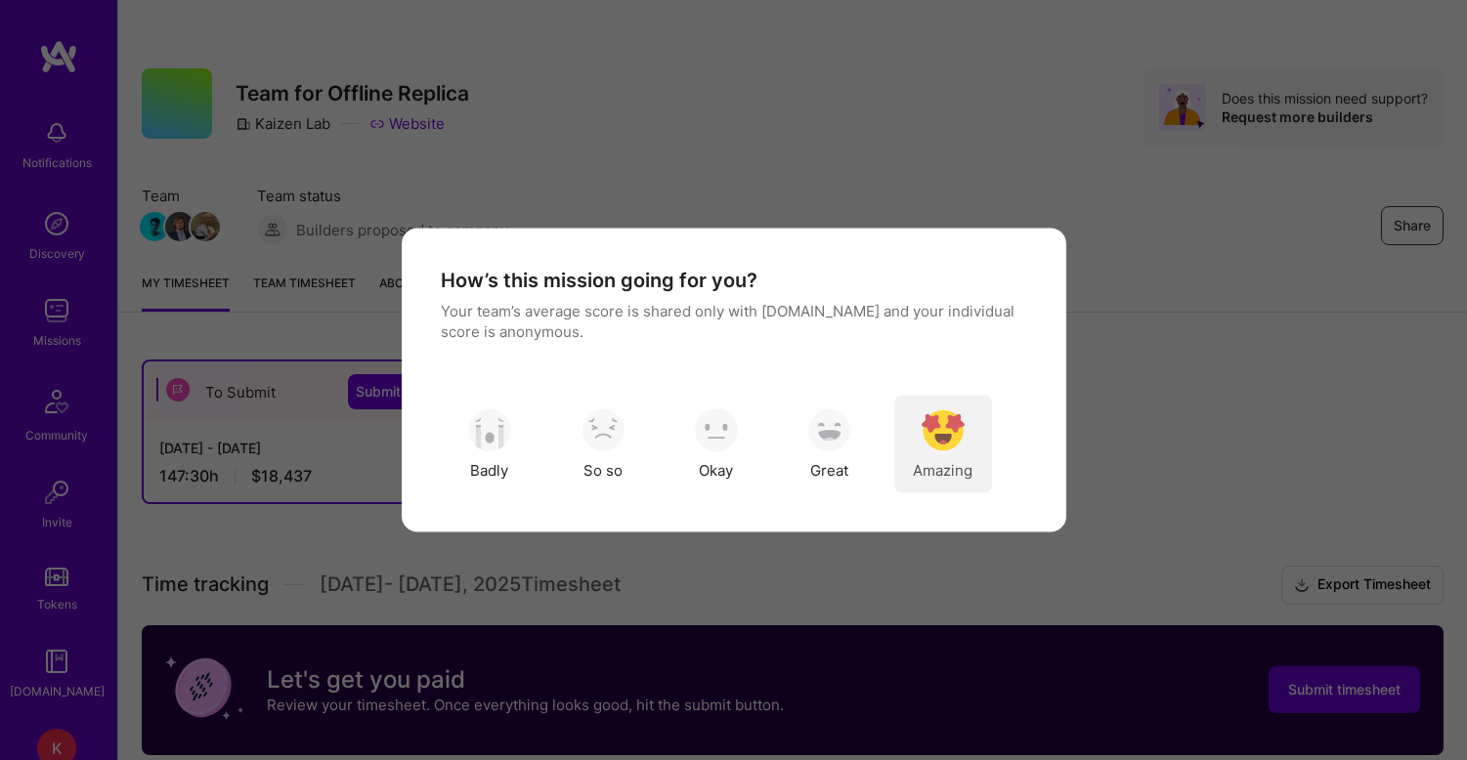
click at [949, 430] on img "modal" at bounding box center [943, 430] width 43 height 43
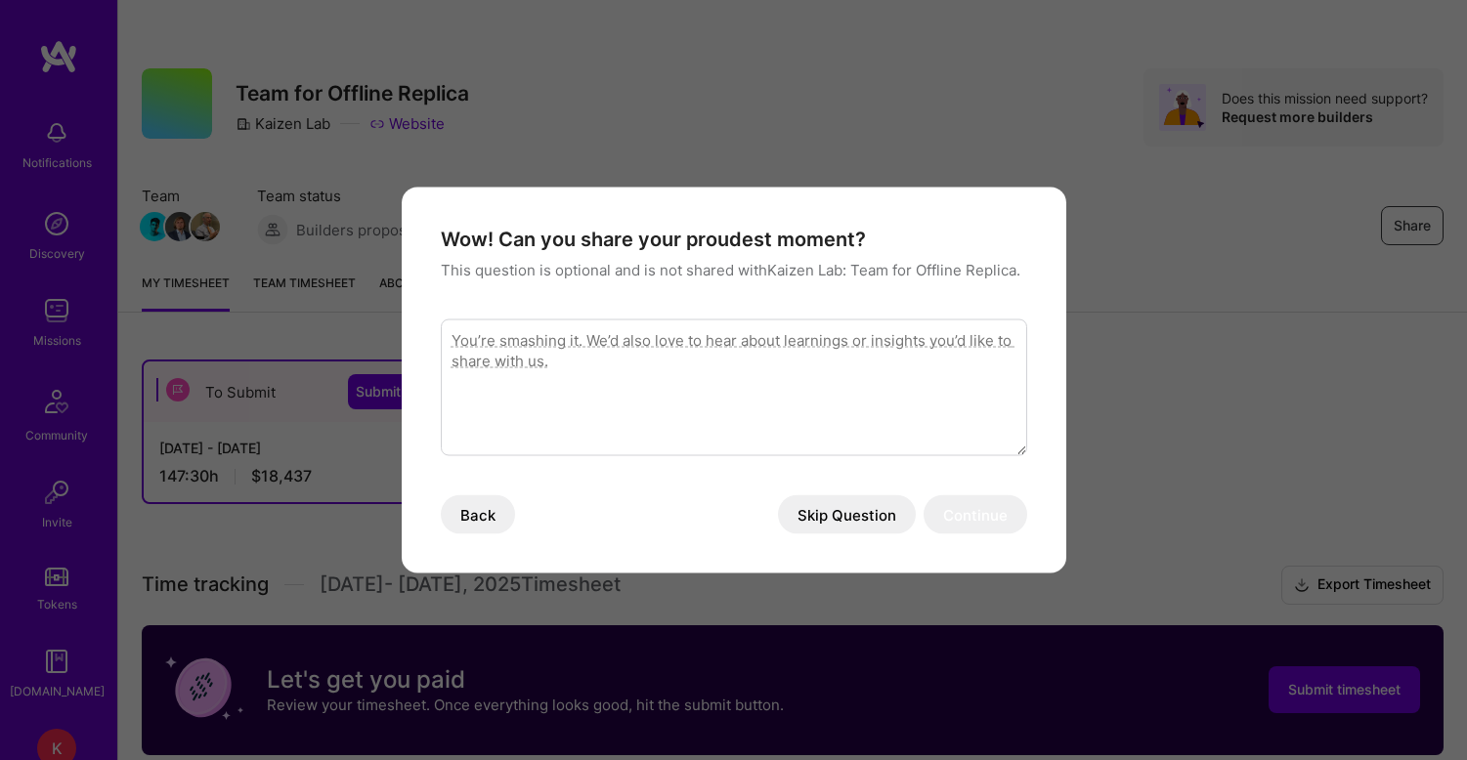
click at [882, 409] on textarea "modal" at bounding box center [734, 388] width 586 height 137
type textarea "Excellent work, excellent team, excellent client!"
click at [970, 527] on button "Continue" at bounding box center [976, 515] width 104 height 39
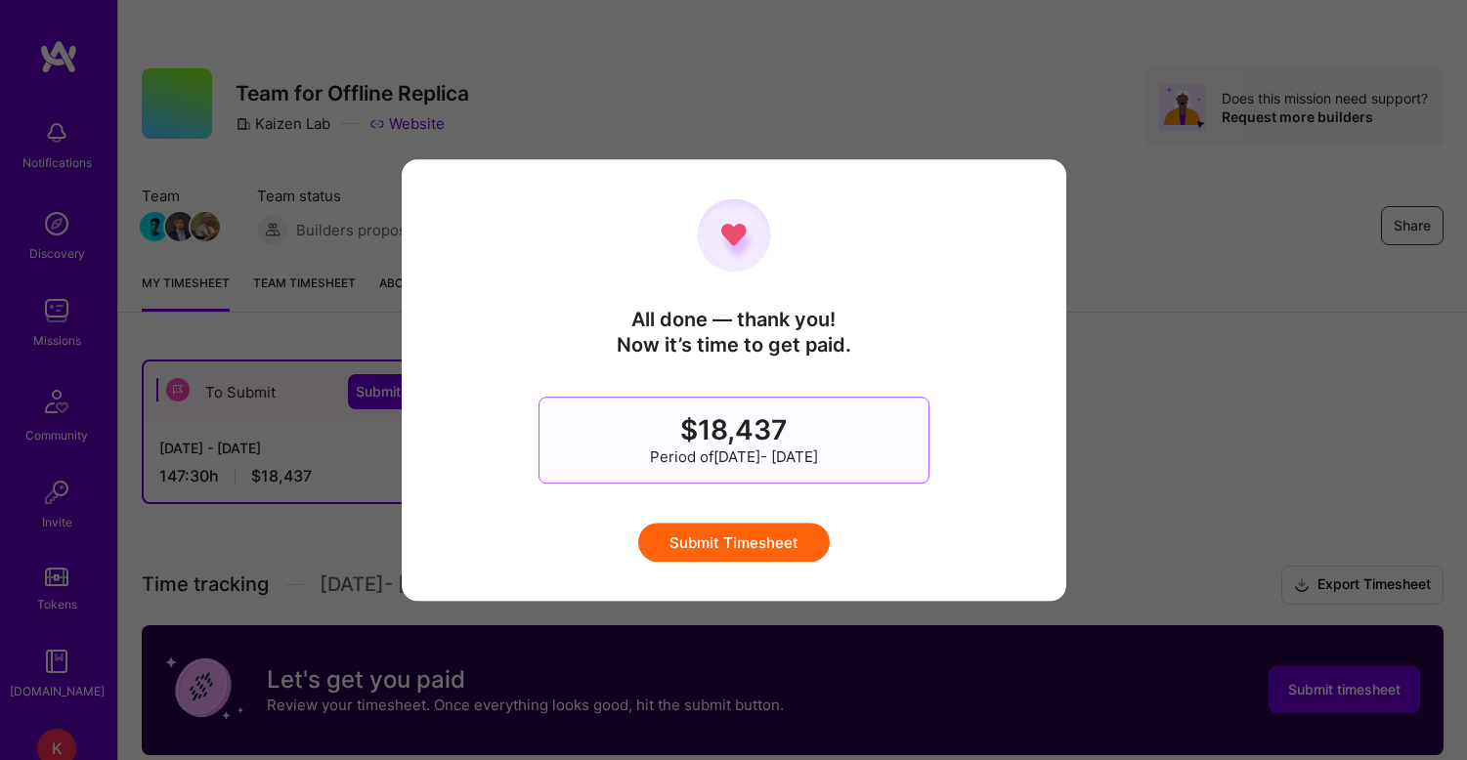
click at [765, 545] on button "Submit Timesheet" at bounding box center [734, 542] width 192 height 39
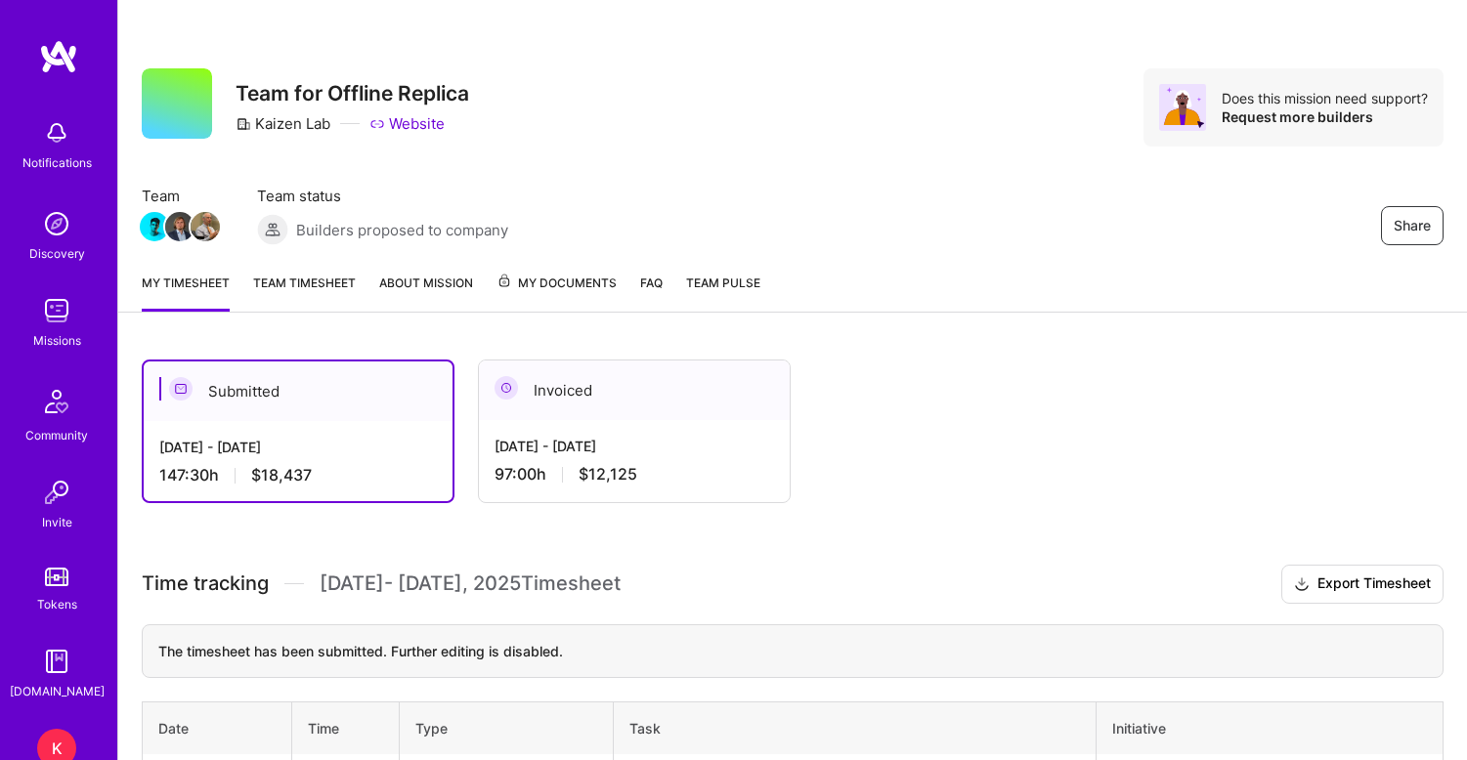
scroll to position [0, 0]
